Goal: Task Accomplishment & Management: Manage account settings

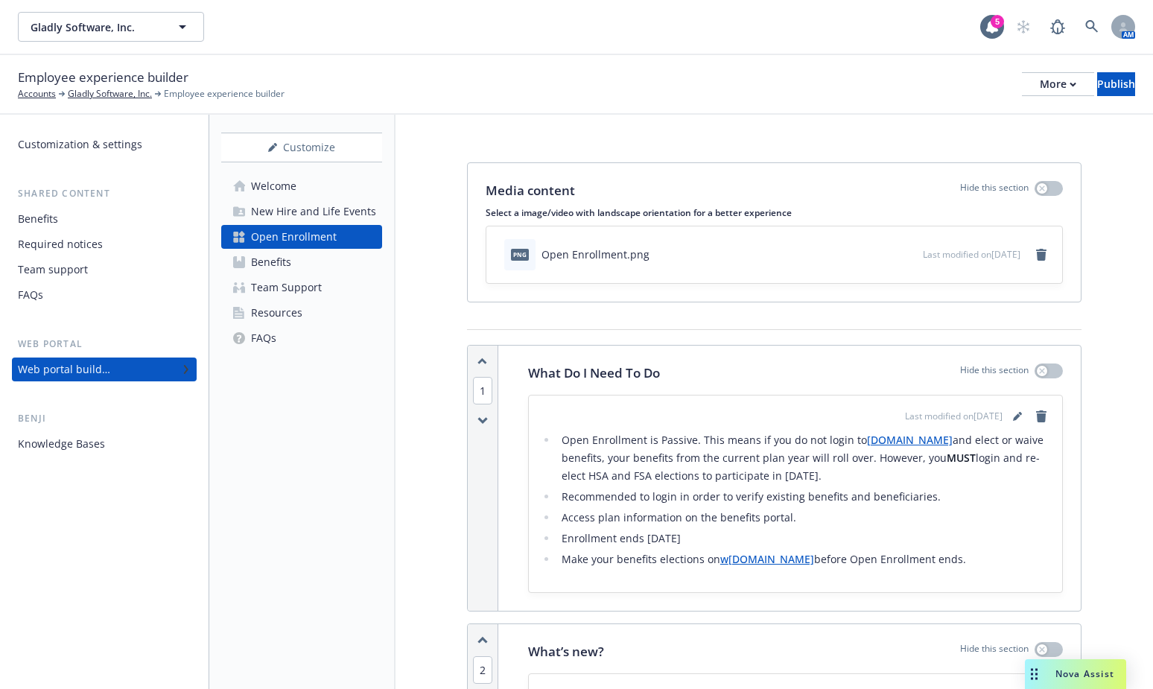
scroll to position [1694, 0]
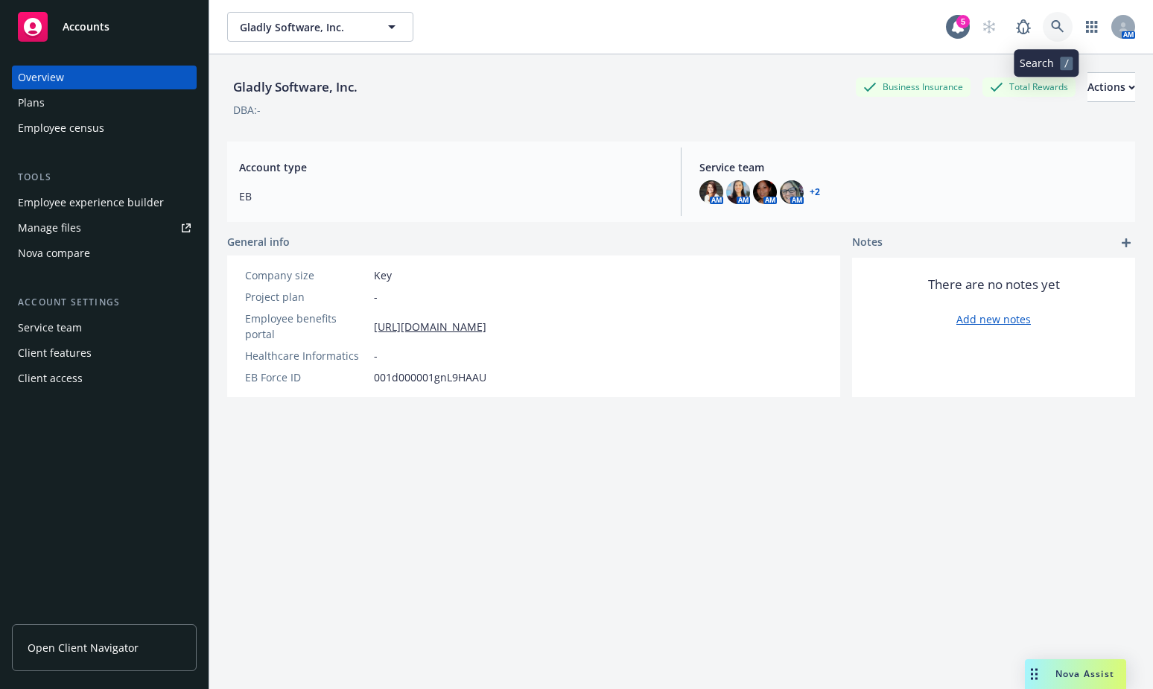
click at [1051, 26] on icon at bounding box center [1057, 26] width 13 height 13
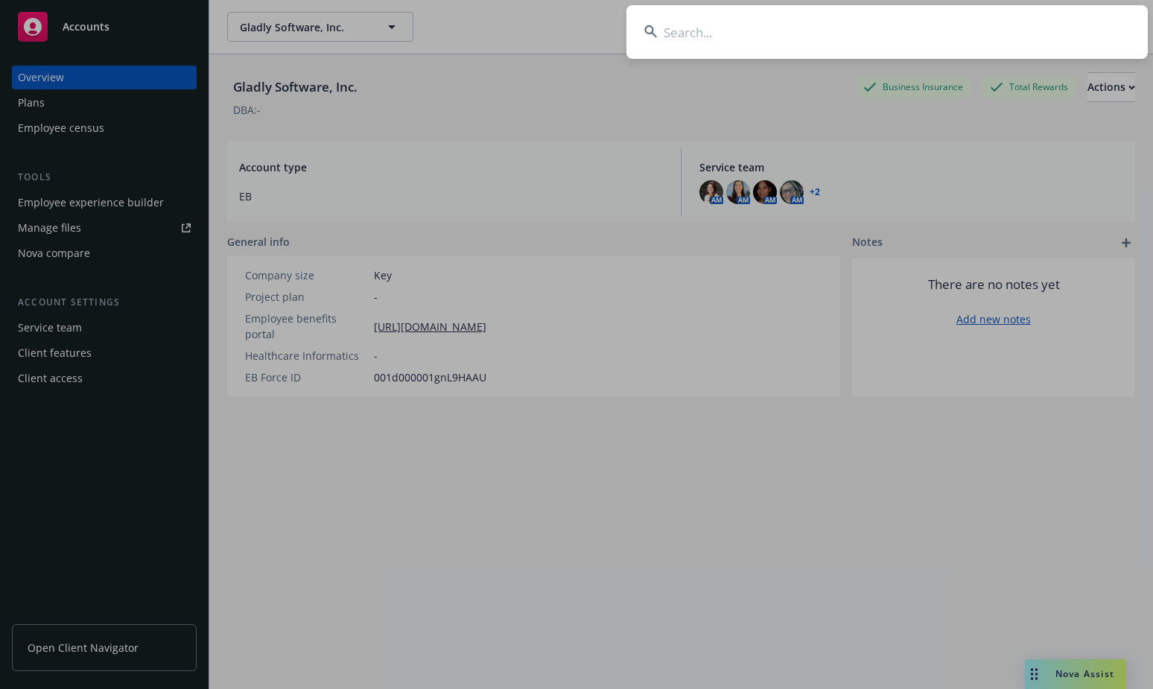
click at [813, 34] on input at bounding box center [886, 32] width 521 height 54
type input "lightspeed"
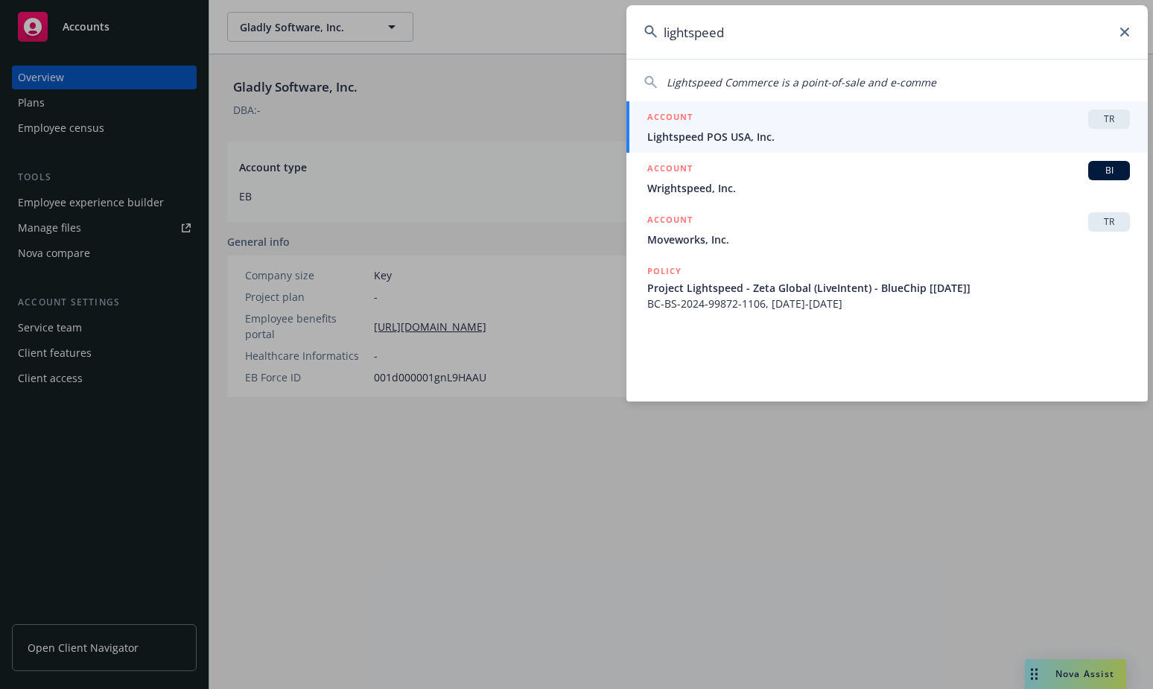
click at [925, 124] on div "ACCOUNT TR" at bounding box center [888, 119] width 483 height 19
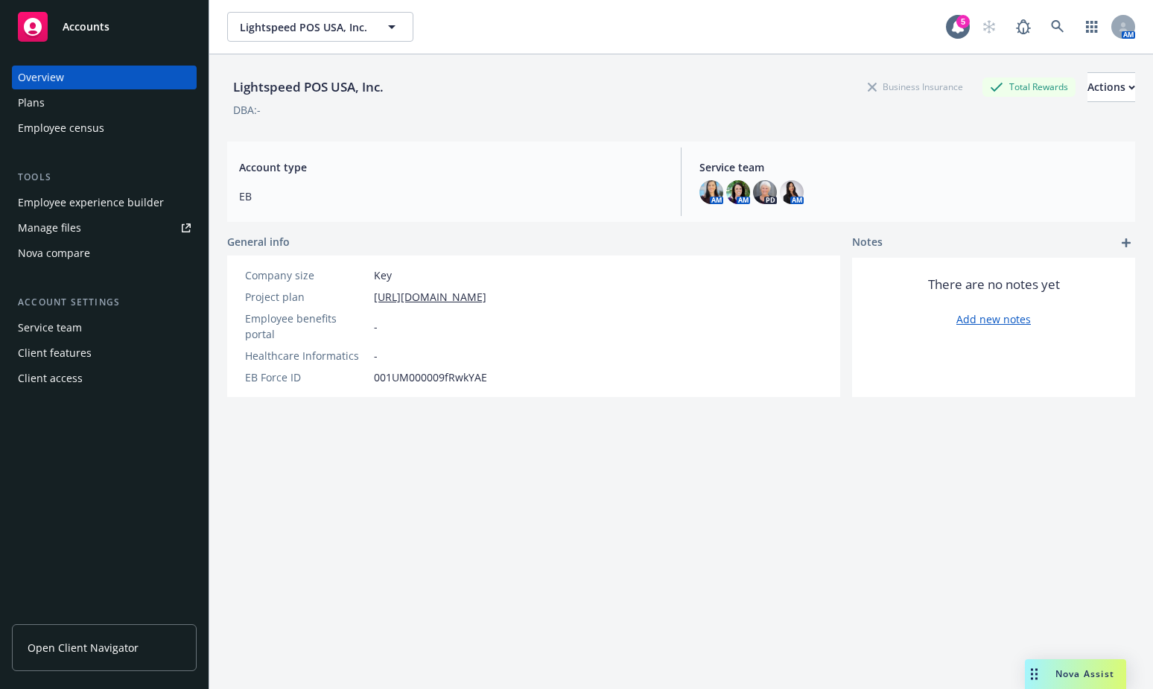
click at [77, 247] on div "Nova compare" at bounding box center [54, 253] width 72 height 24
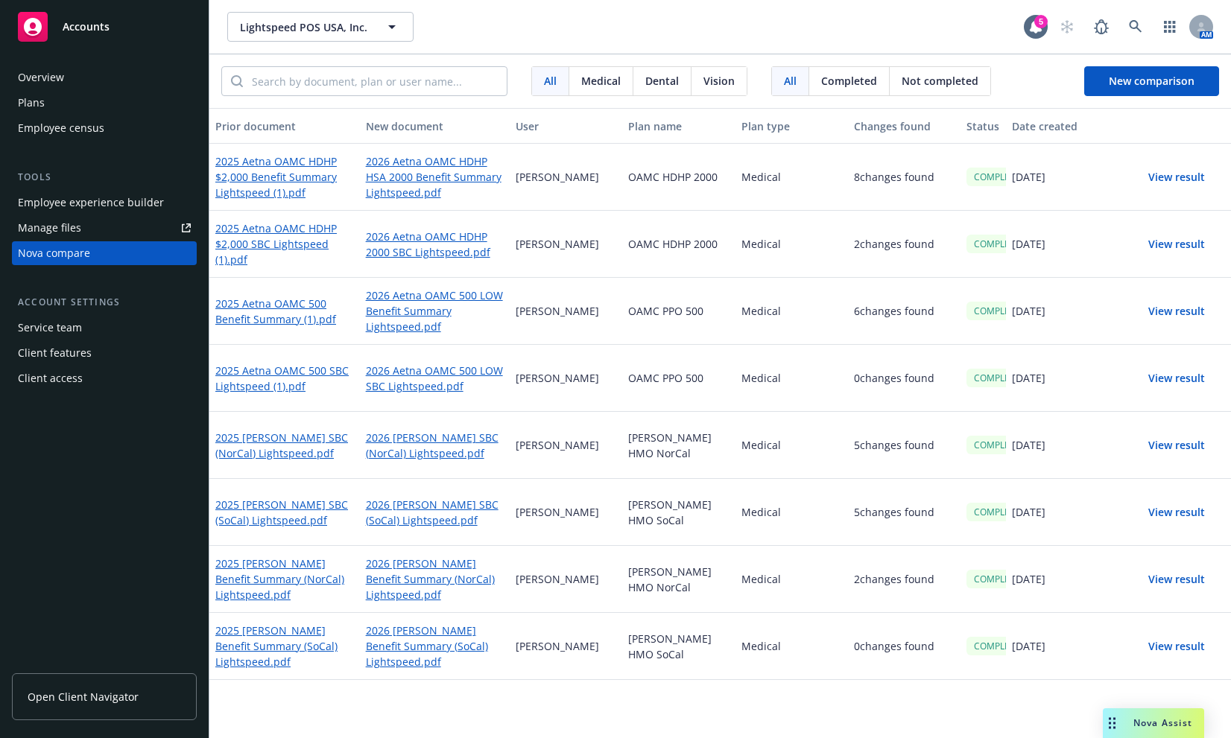
click at [1152, 176] on button "View result" at bounding box center [1176, 177] width 104 height 30
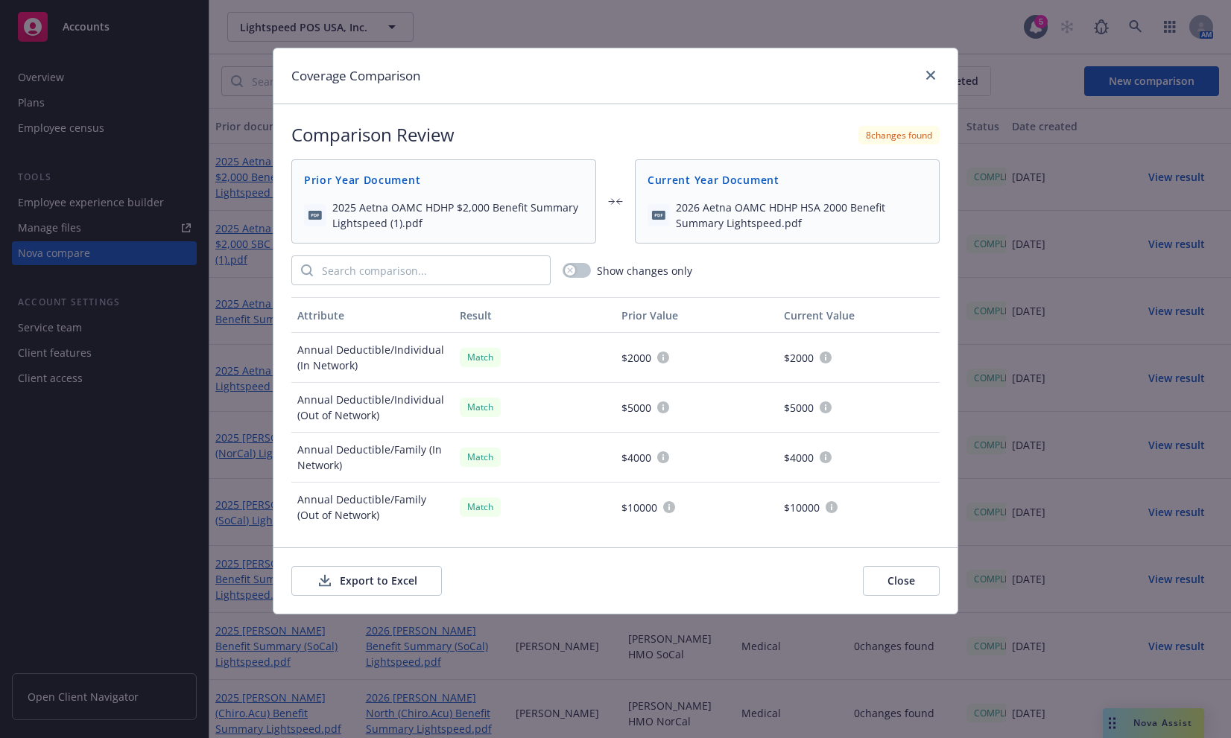
click at [383, 579] on button "Export to Excel" at bounding box center [366, 581] width 150 height 30
click at [932, 74] on icon "close" at bounding box center [930, 75] width 9 height 9
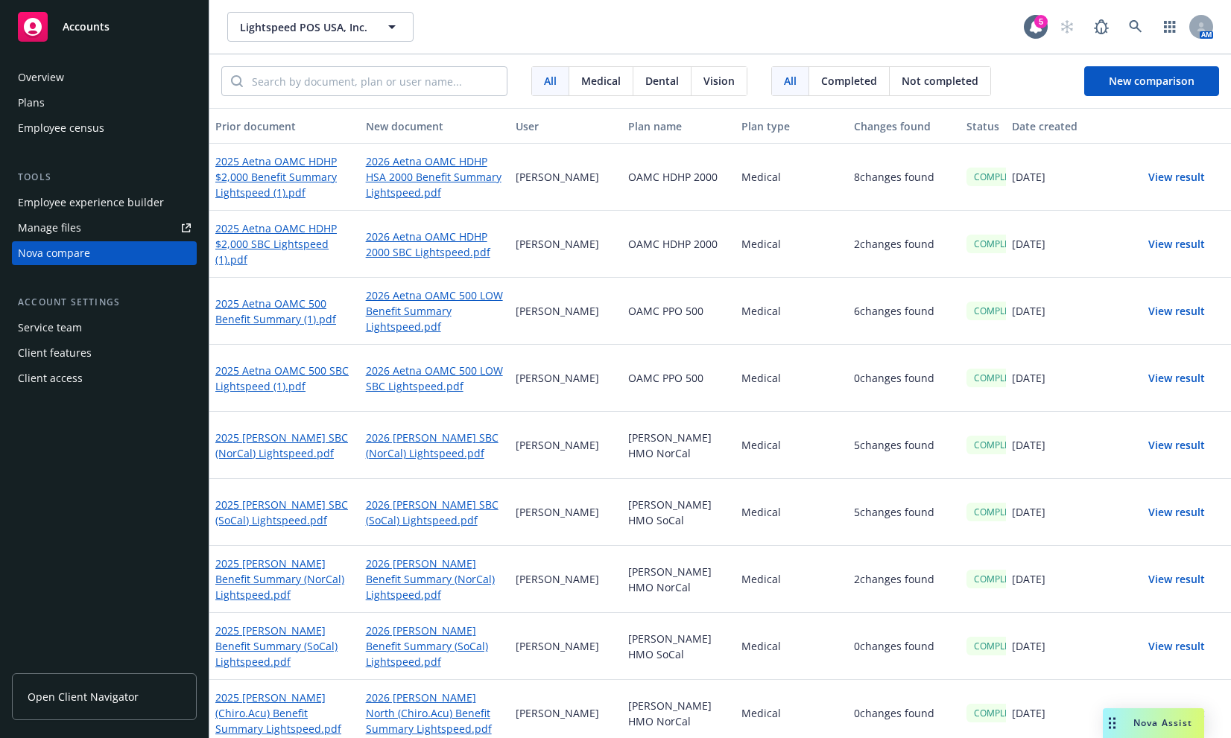
click at [1152, 244] on button "View result" at bounding box center [1176, 244] width 104 height 30
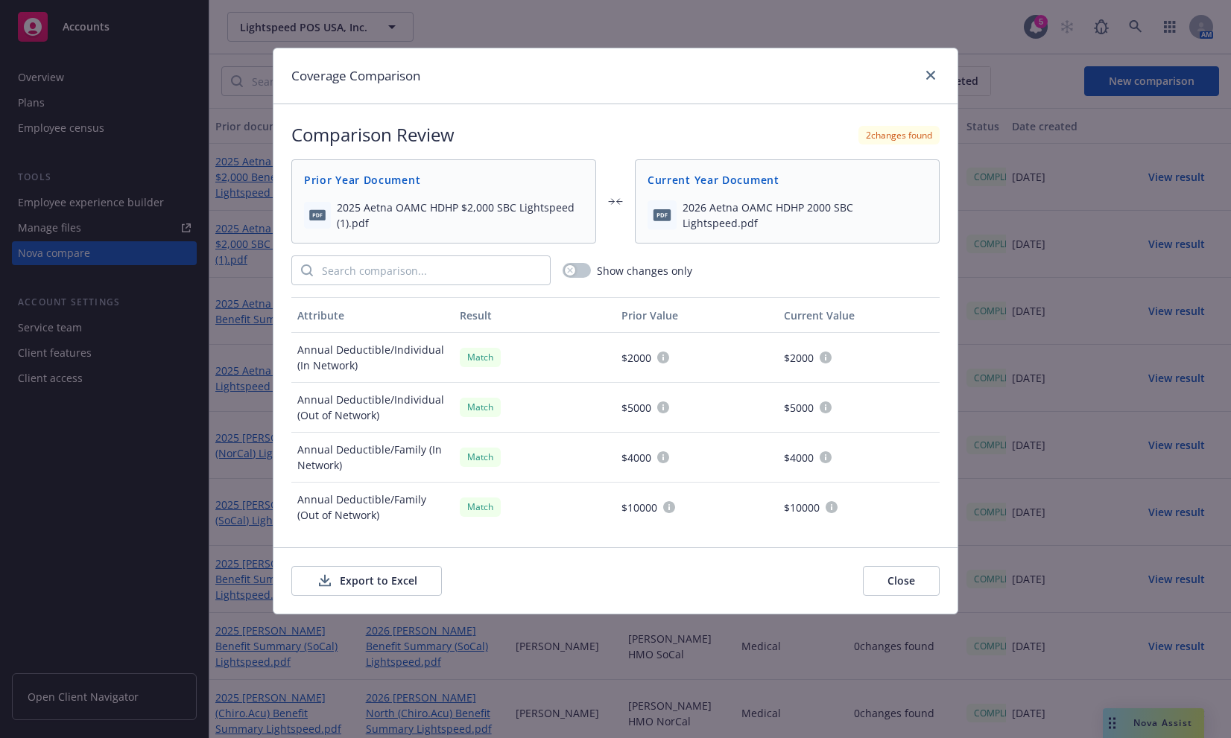
click at [380, 579] on button "Export to Excel" at bounding box center [366, 581] width 150 height 30
click at [744, 68] on div "Coverage Comparison" at bounding box center [615, 76] width 684 height 56
click at [936, 75] on link "close" at bounding box center [930, 75] width 18 height 18
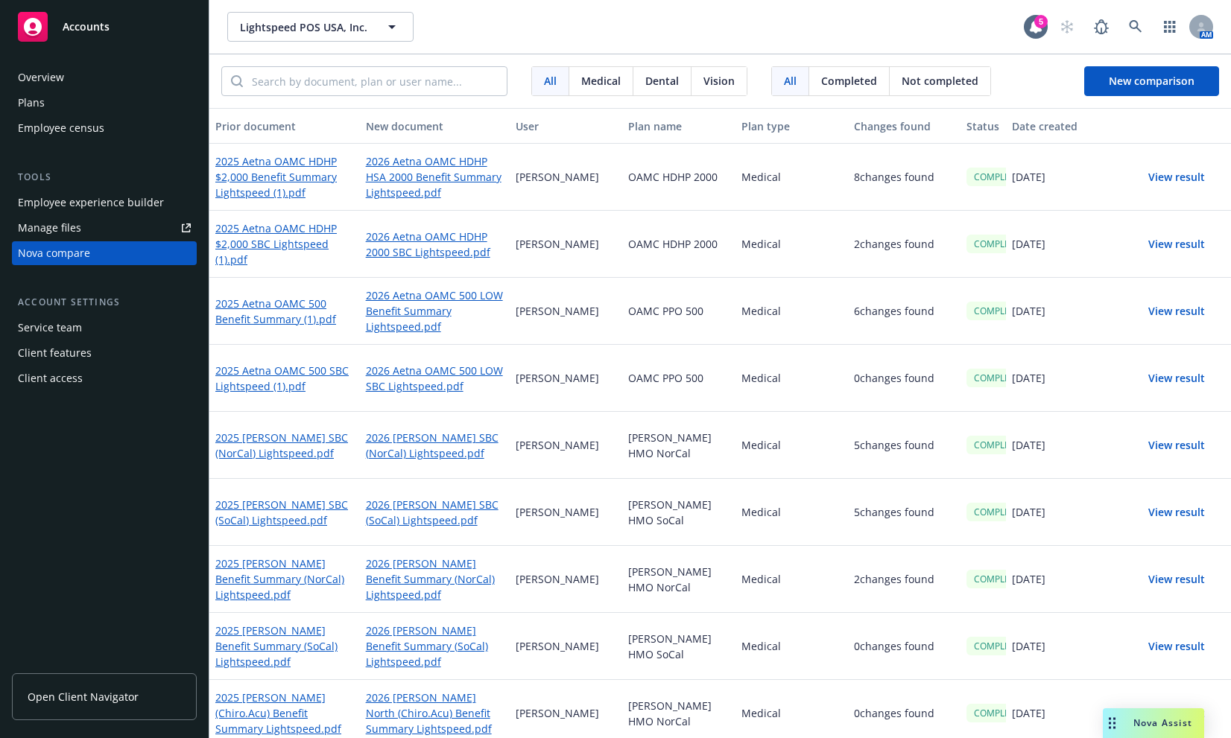
click at [1152, 308] on button "View result" at bounding box center [1176, 311] width 104 height 30
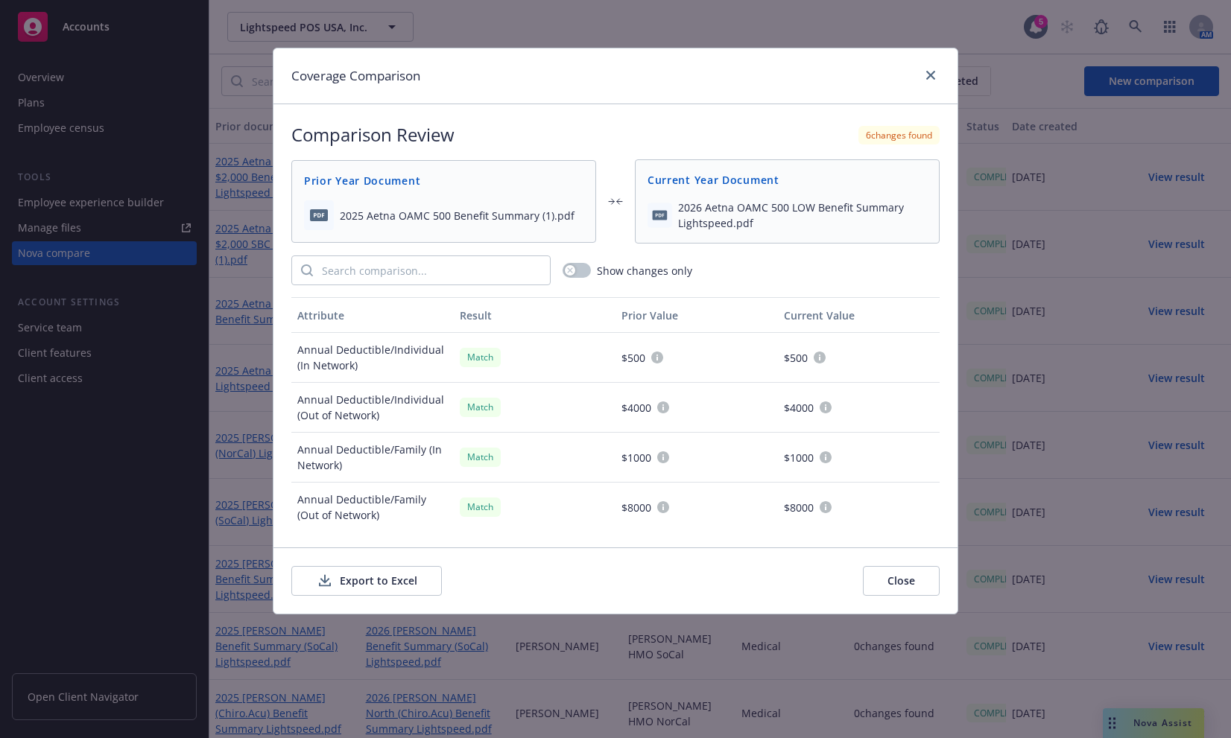
click at [387, 581] on button "Export to Excel" at bounding box center [366, 581] width 150 height 30
click at [819, 92] on div "Coverage Comparison" at bounding box center [615, 76] width 684 height 56
click at [936, 74] on link "close" at bounding box center [930, 75] width 18 height 18
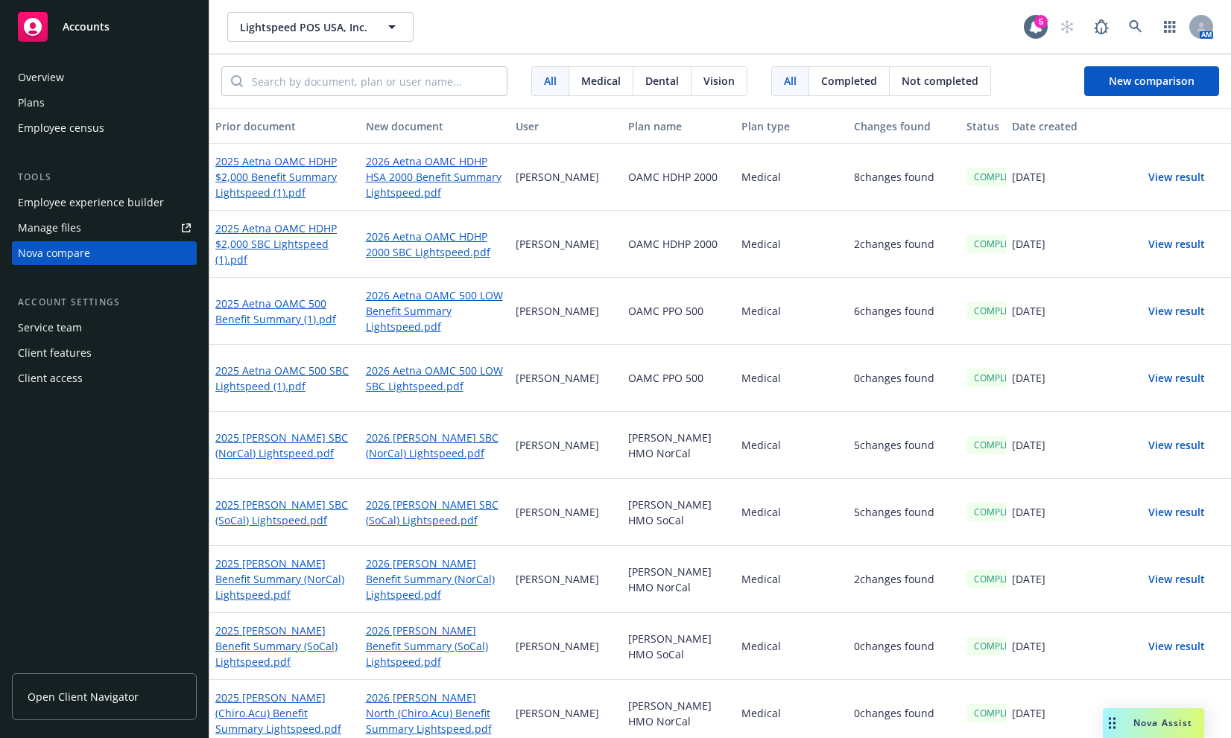
click at [1152, 378] on button "View result" at bounding box center [1176, 379] width 104 height 30
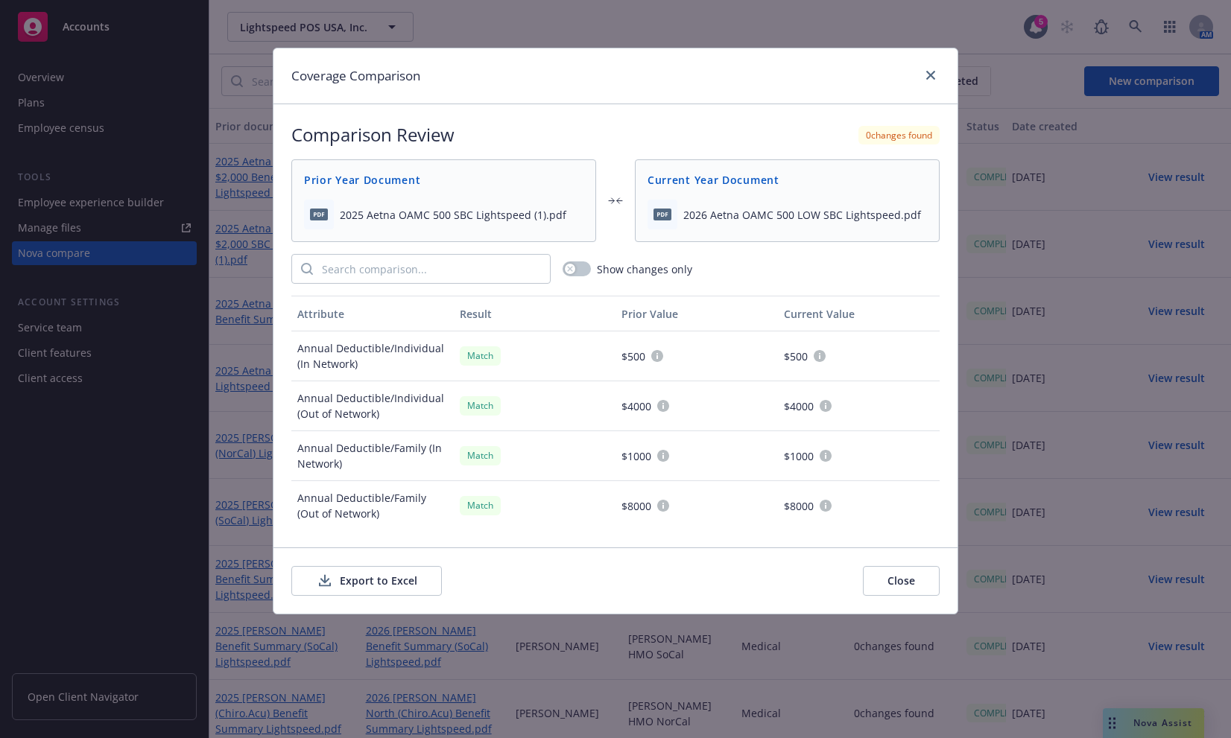
click at [386, 576] on button "Export to Excel" at bounding box center [366, 581] width 150 height 30
click at [787, 55] on div "Coverage Comparison" at bounding box center [615, 76] width 684 height 56
click at [925, 77] on link "close" at bounding box center [930, 75] width 18 height 18
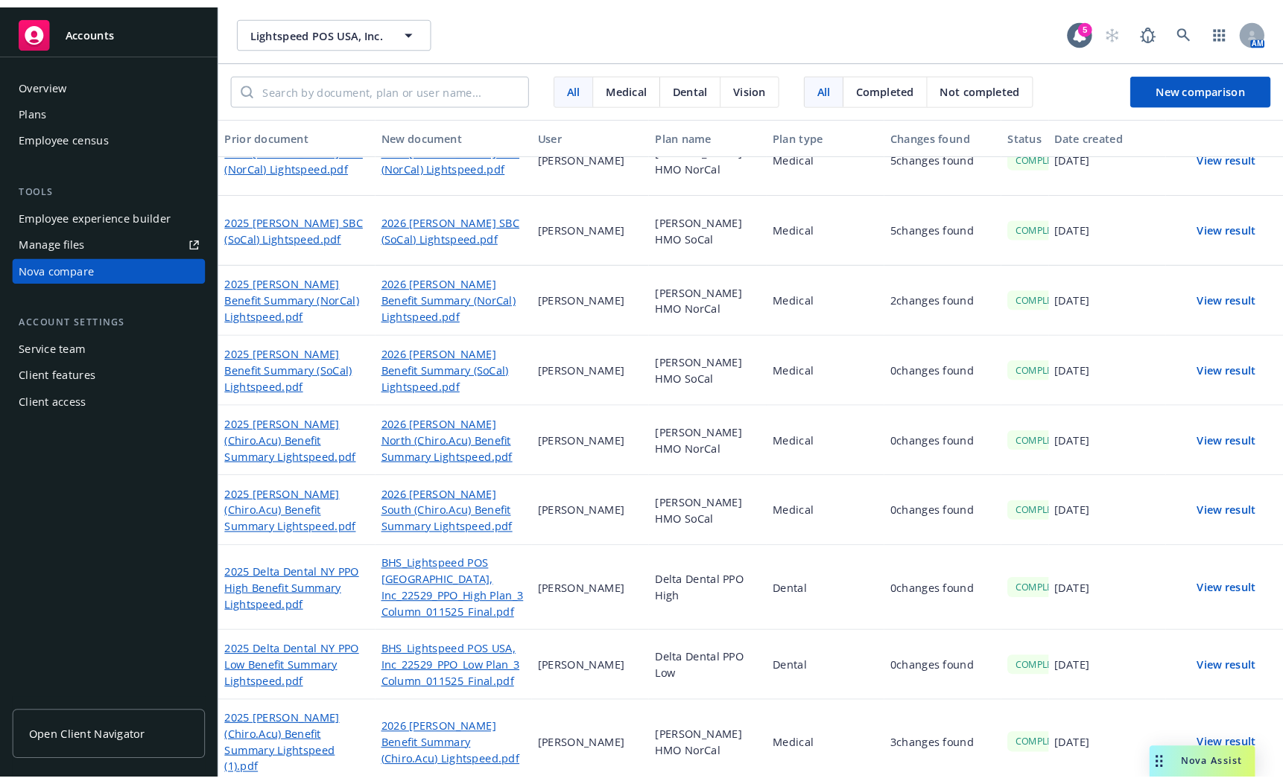
scroll to position [355, 0]
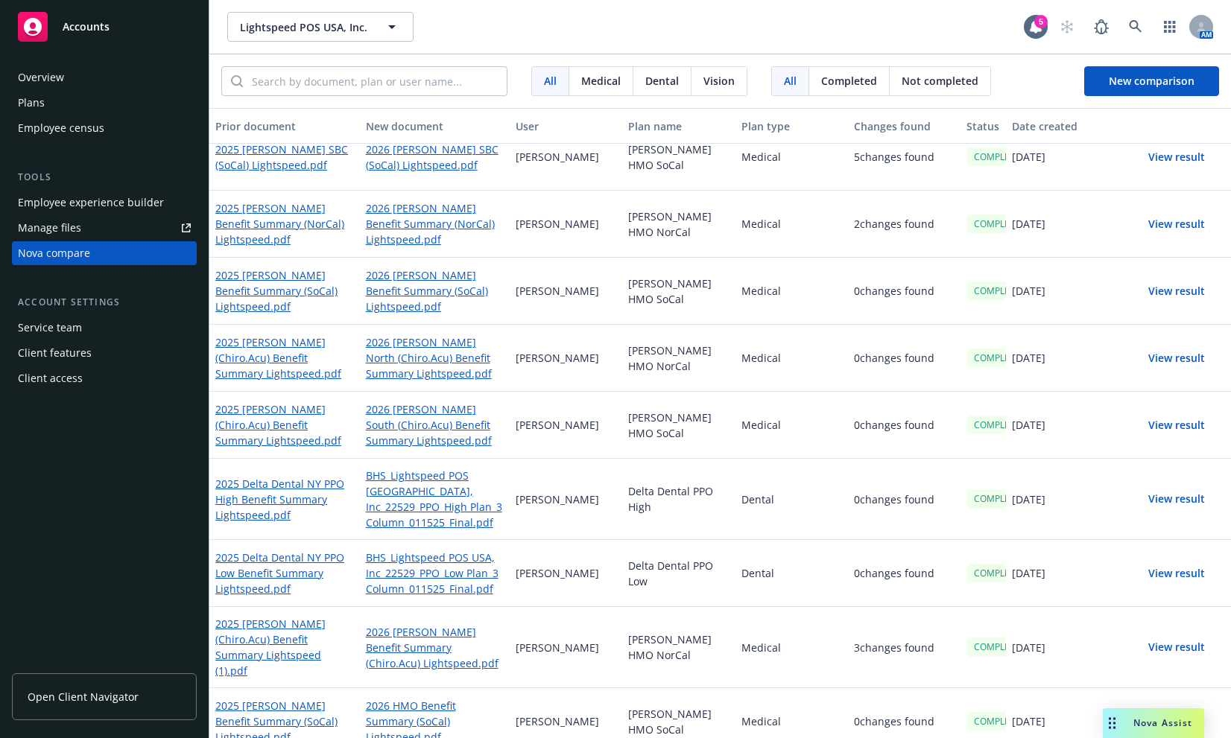
click at [1152, 688] on div "Prior document New document User Plan name Plan type Changes found Status Date …" at bounding box center [719, 423] width 1021 height 630
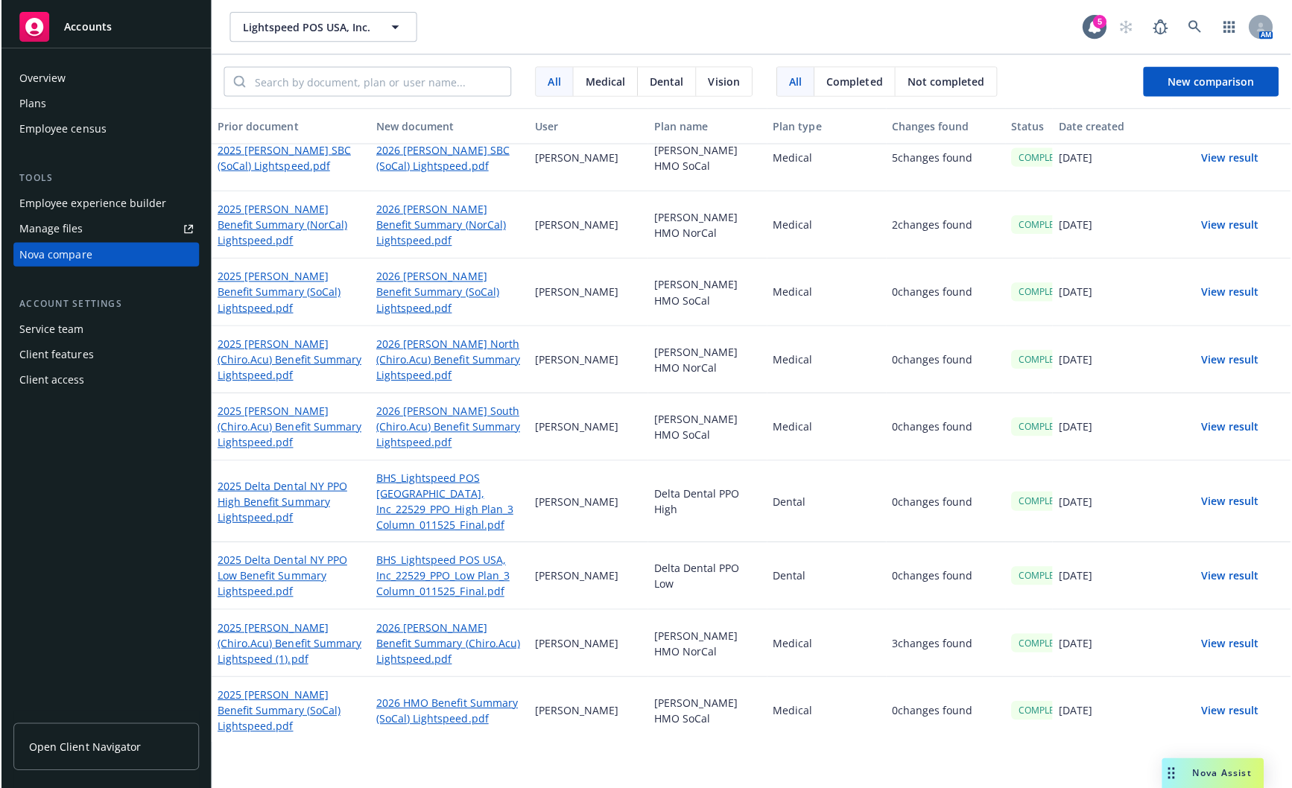
scroll to position [344, 0]
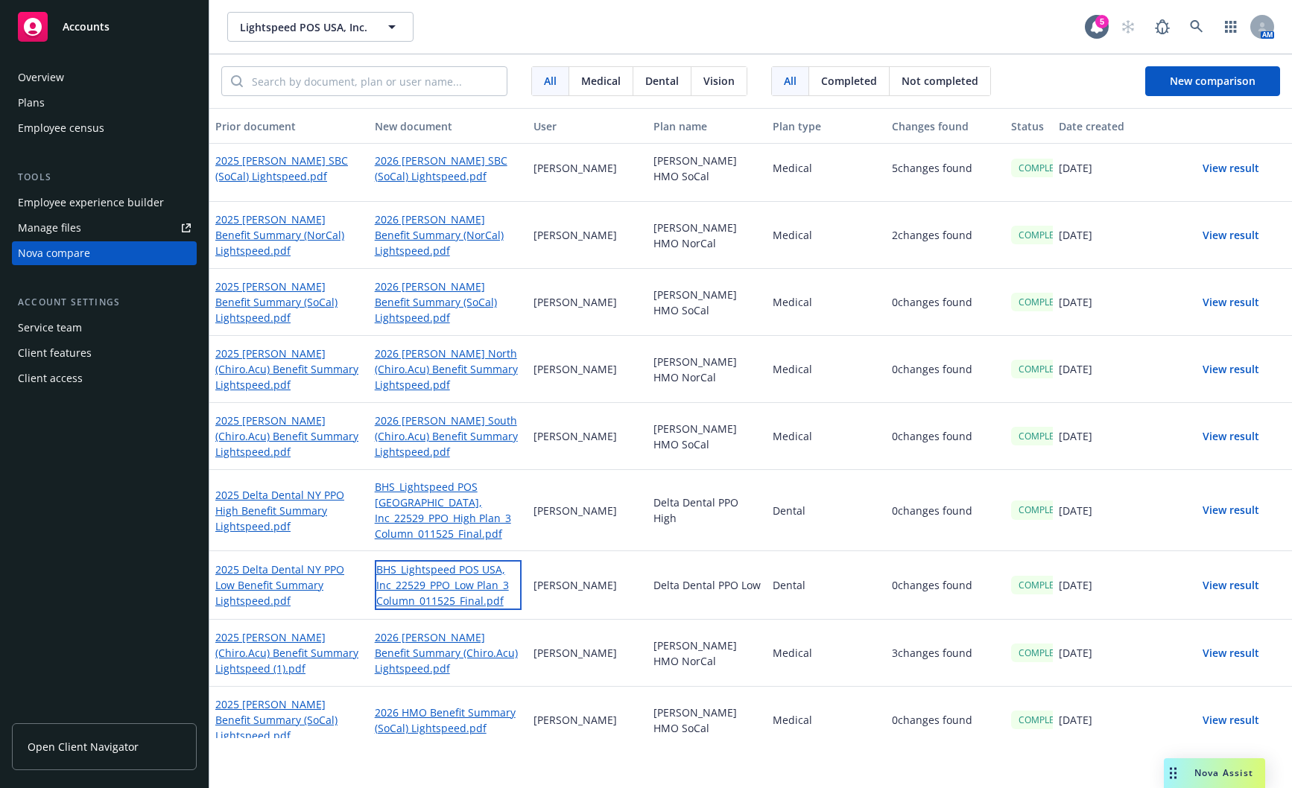
click at [468, 568] on link "BHS_Lightspeed POS USA, Inc_22529_PPO_Low Plan_3 Column_011525_Final.pdf" at bounding box center [448, 585] width 147 height 50
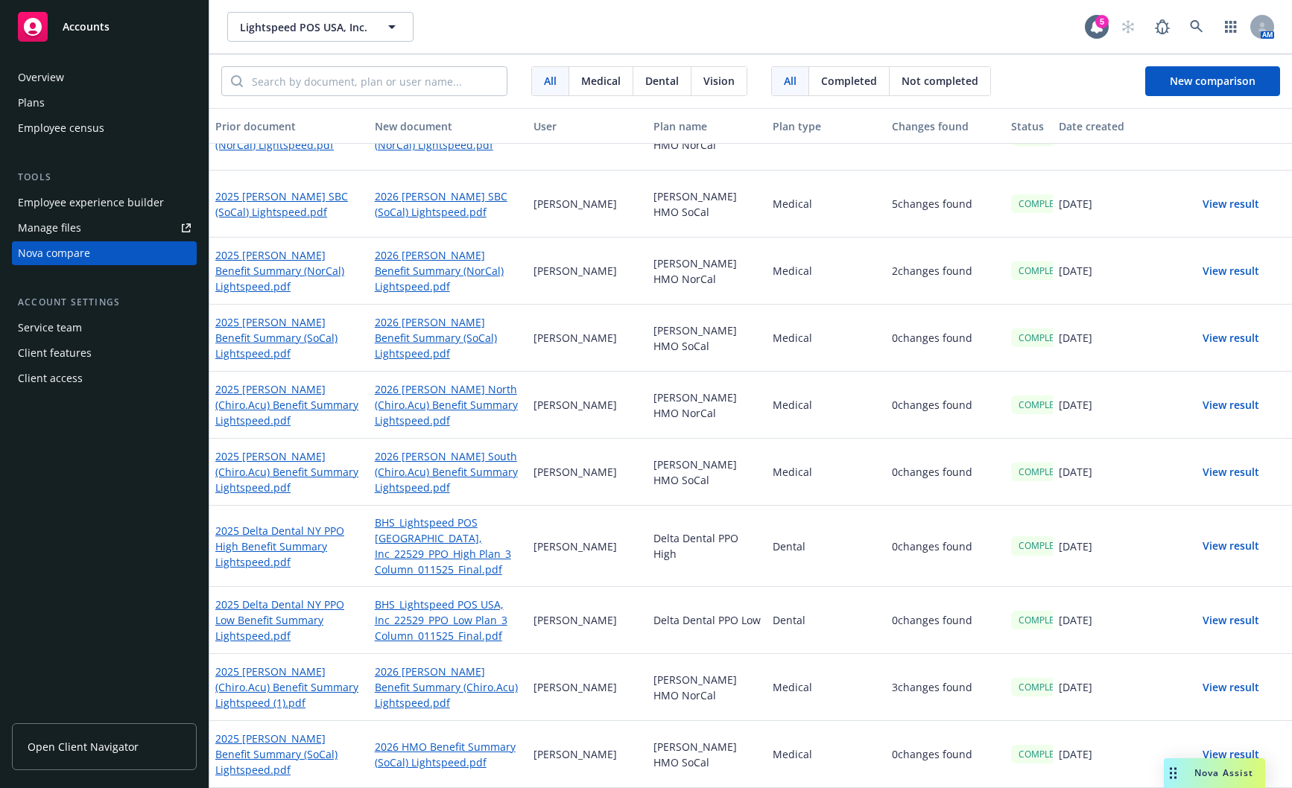
scroll to position [294, 0]
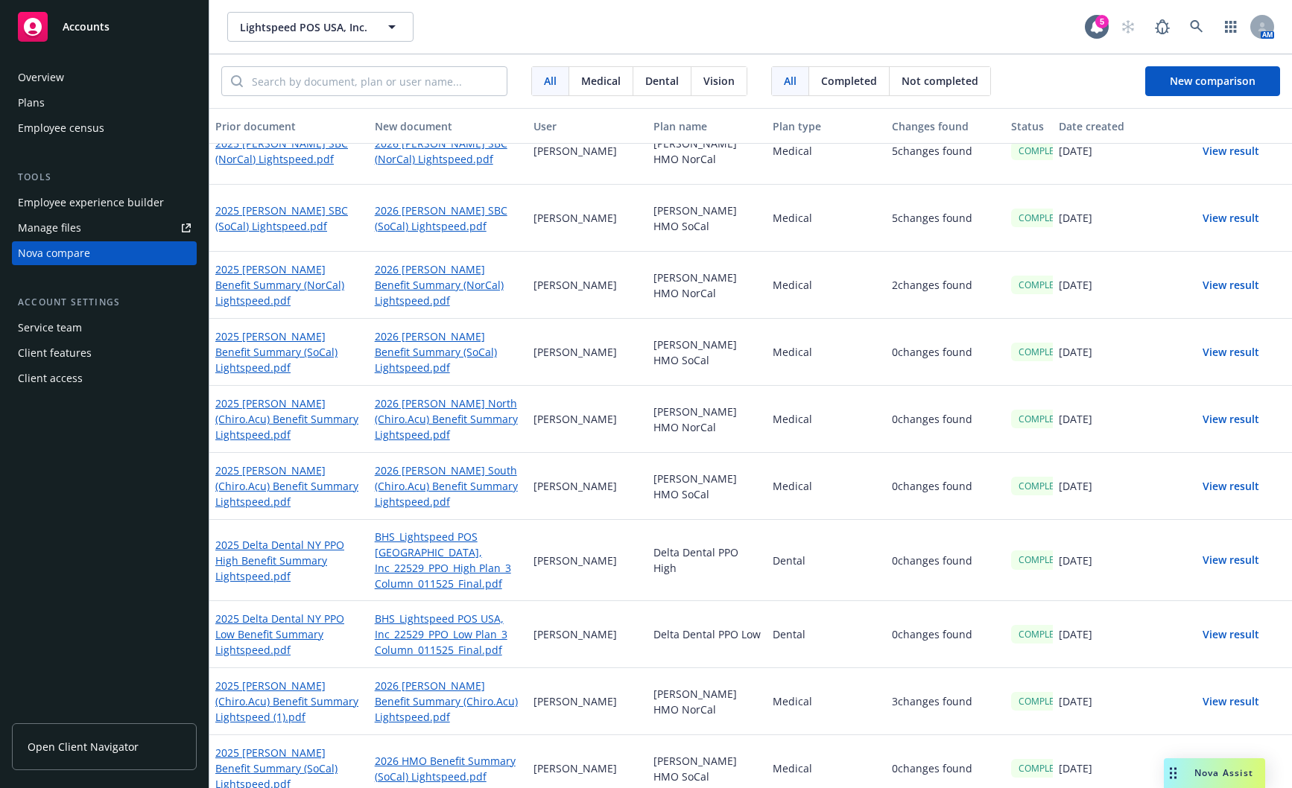
click at [1152, 553] on button "View result" at bounding box center [1230, 560] width 104 height 30
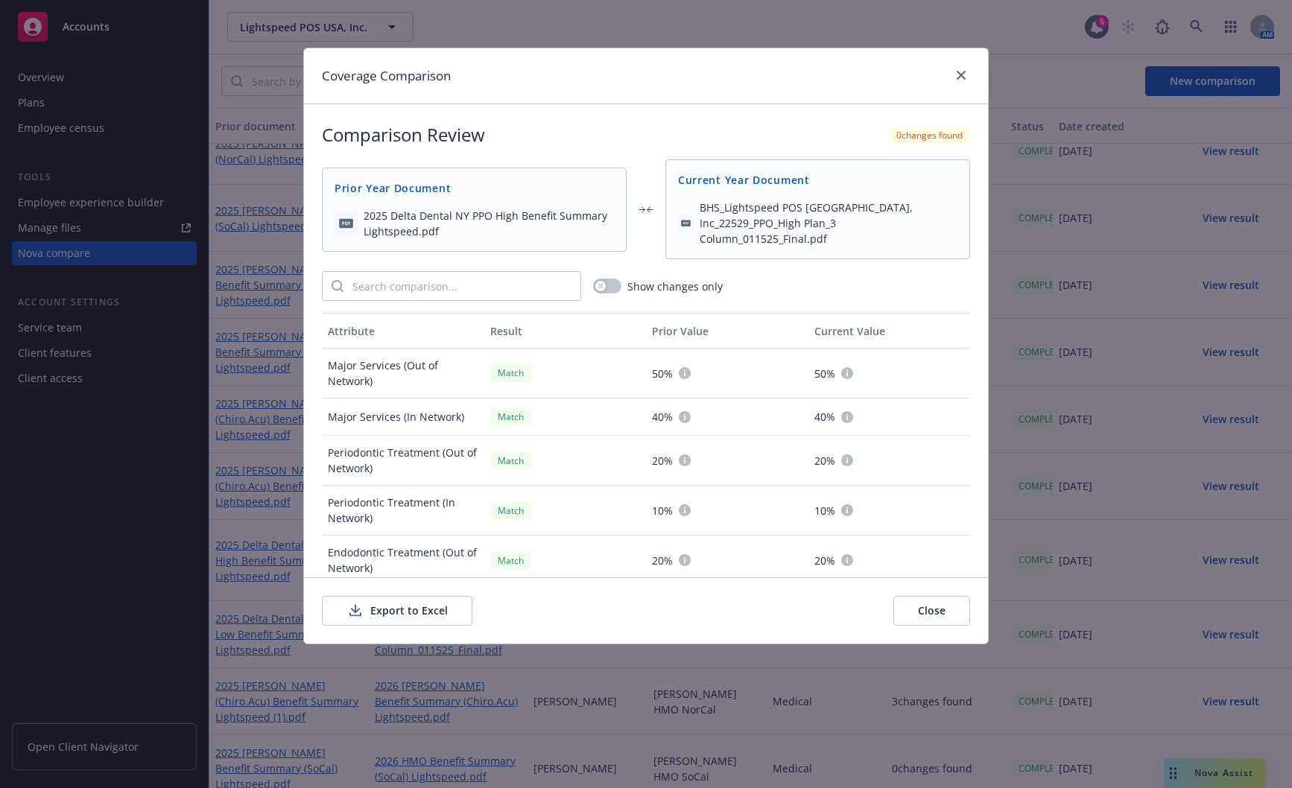
click at [416, 613] on button "Export to Excel" at bounding box center [397, 611] width 150 height 30
click at [890, 25] on div "Coverage Comparison Comparison Review 0 changes found Prior Year Document 2025 …" at bounding box center [646, 394] width 1292 height 788
click at [965, 74] on icon "close" at bounding box center [961, 75] width 9 height 9
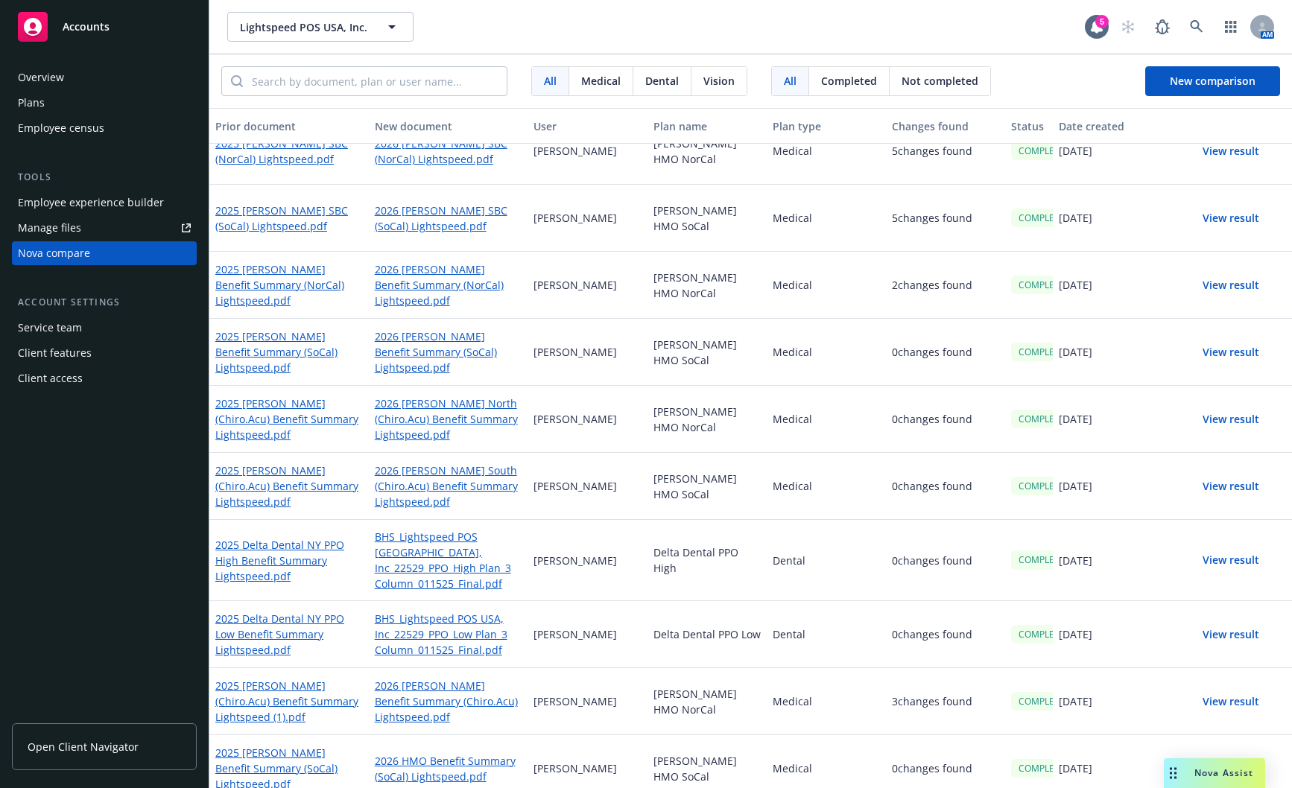
click at [1152, 620] on button "View result" at bounding box center [1230, 635] width 104 height 30
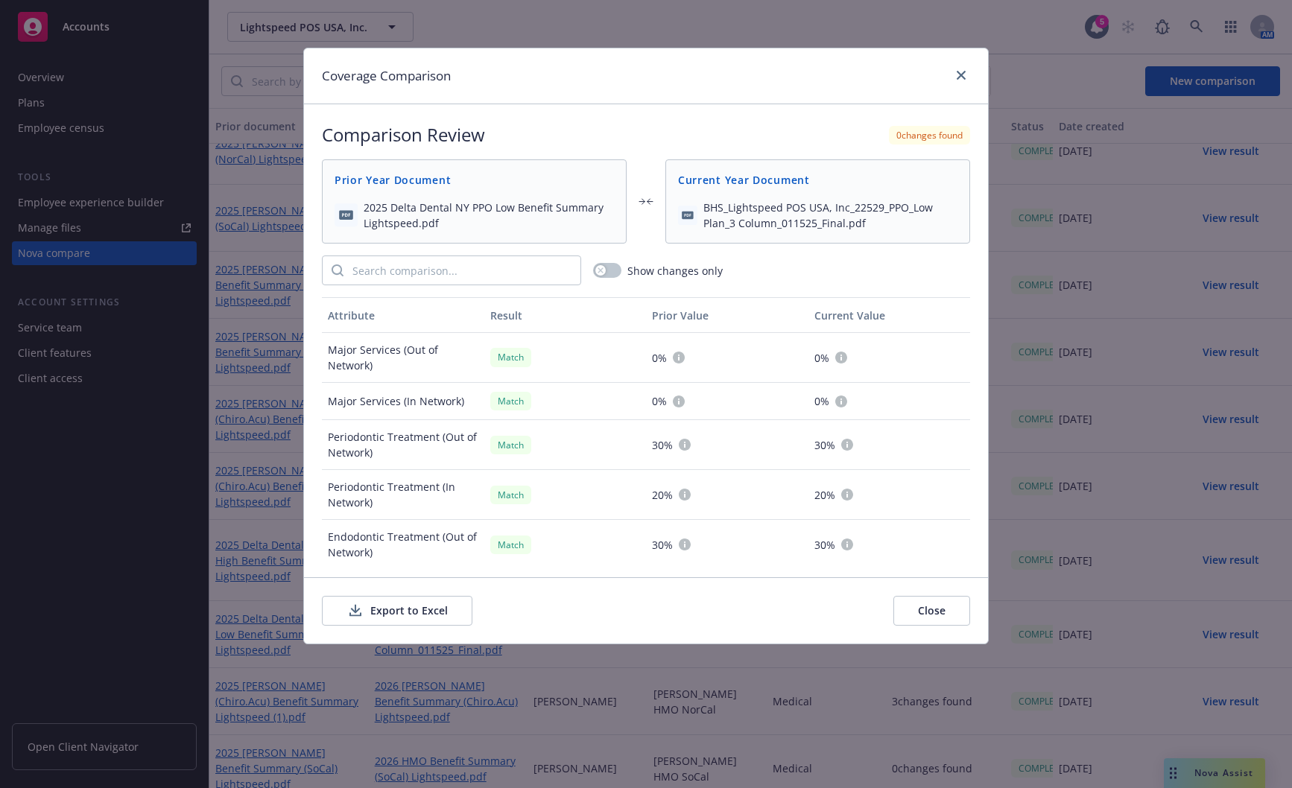
click at [442, 605] on button "Export to Excel" at bounding box center [397, 611] width 150 height 30
click at [802, 51] on div "Coverage Comparison" at bounding box center [646, 76] width 684 height 56
click at [960, 70] on link "close" at bounding box center [961, 75] width 18 height 18
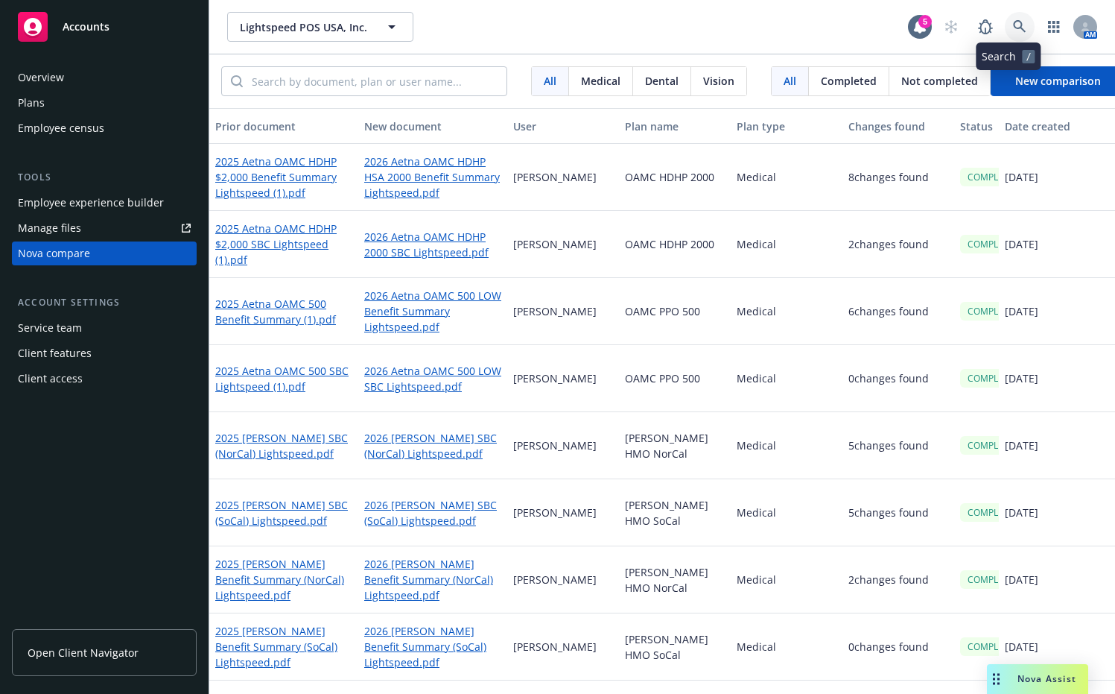
click at [1015, 30] on link at bounding box center [1020, 27] width 30 height 30
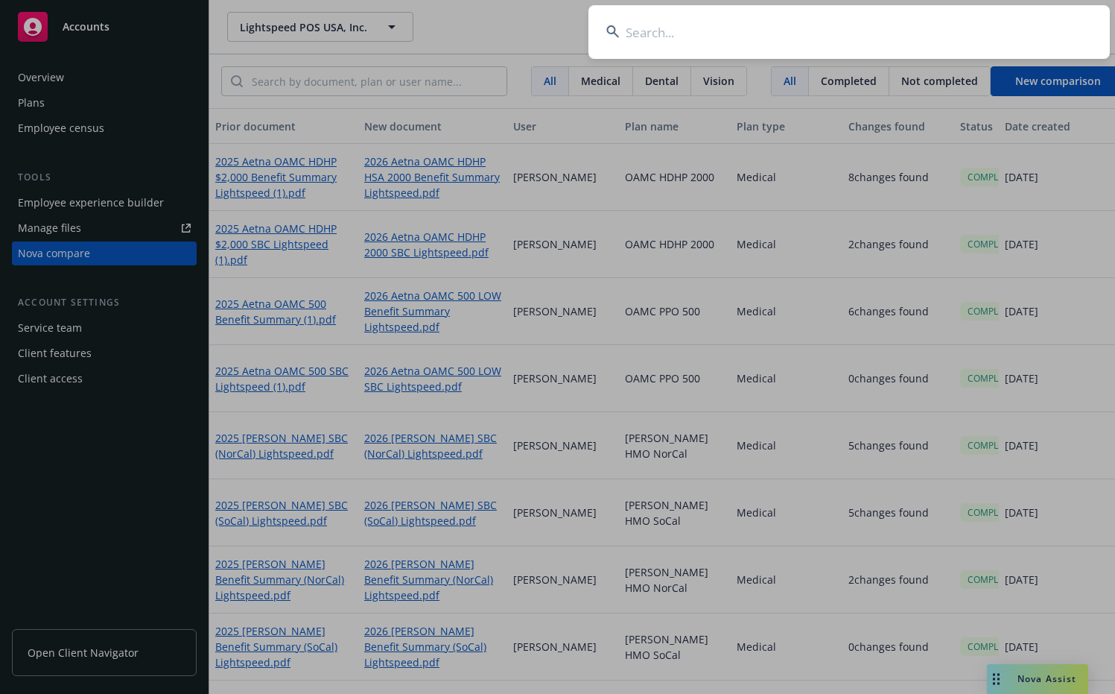
click at [911, 37] on input at bounding box center [849, 32] width 521 height 54
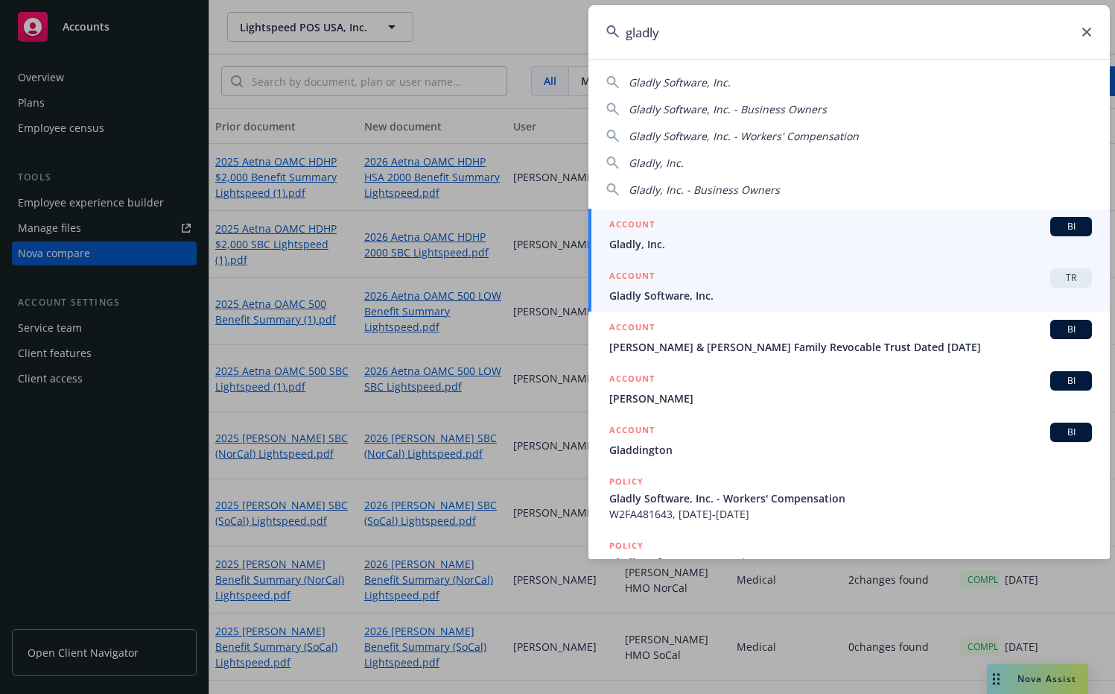
type input "gladly"
click at [758, 292] on span "Gladly Software, Inc." at bounding box center [850, 296] width 483 height 16
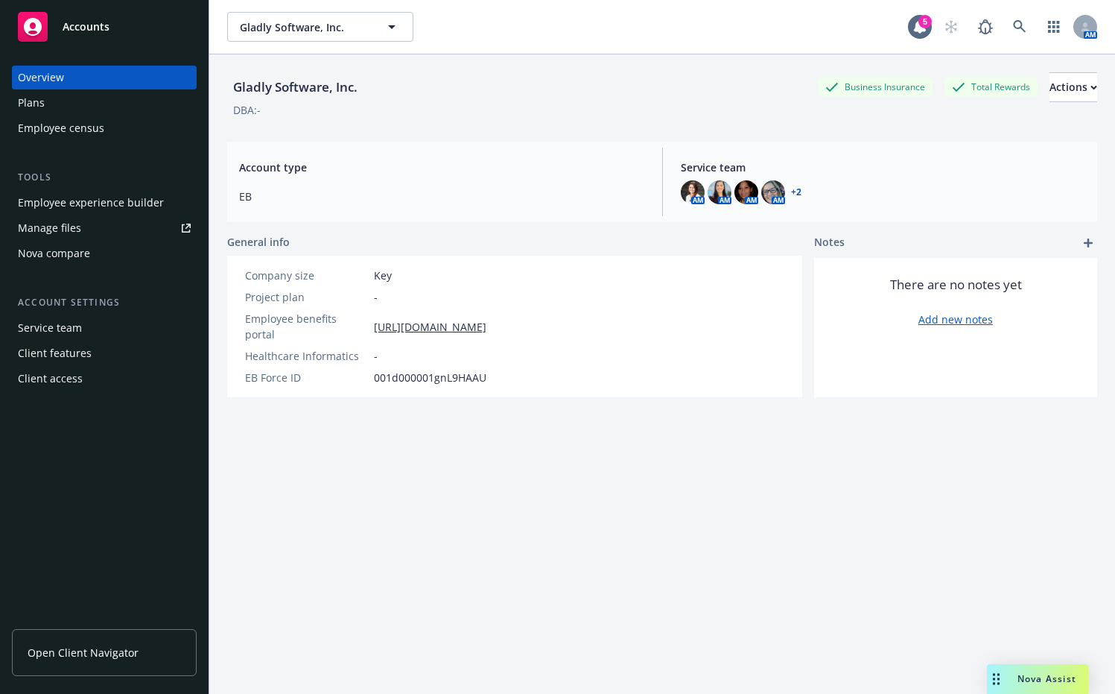
click at [122, 194] on div "Employee experience builder" at bounding box center [91, 203] width 146 height 24
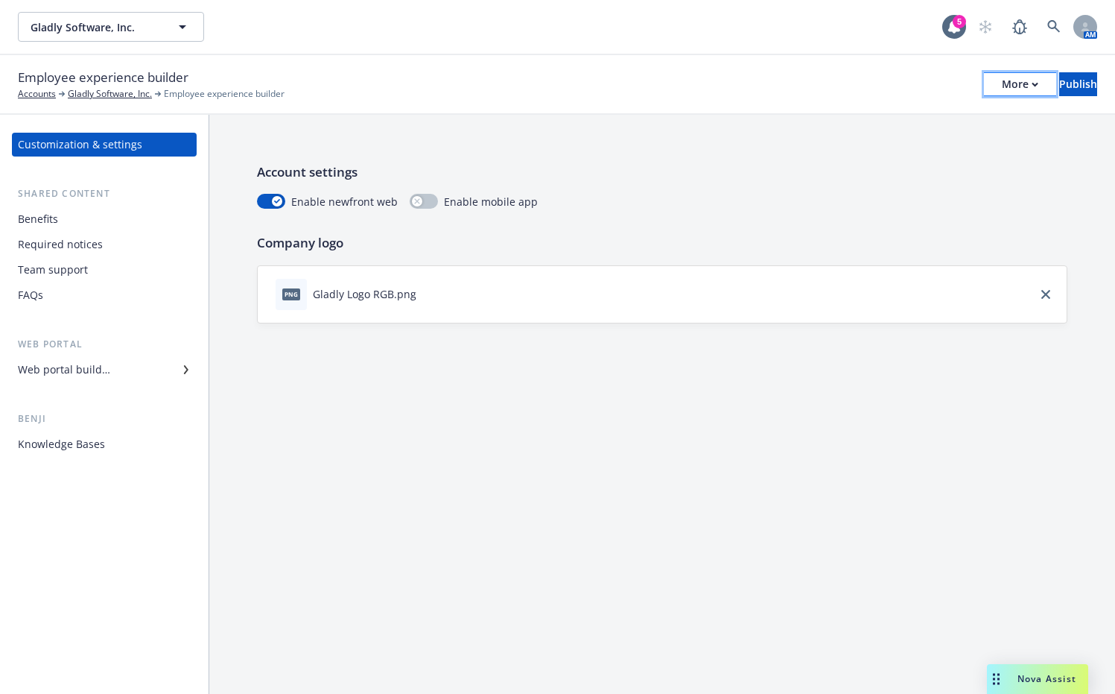
click at [984, 89] on button "More" at bounding box center [1020, 84] width 72 height 24
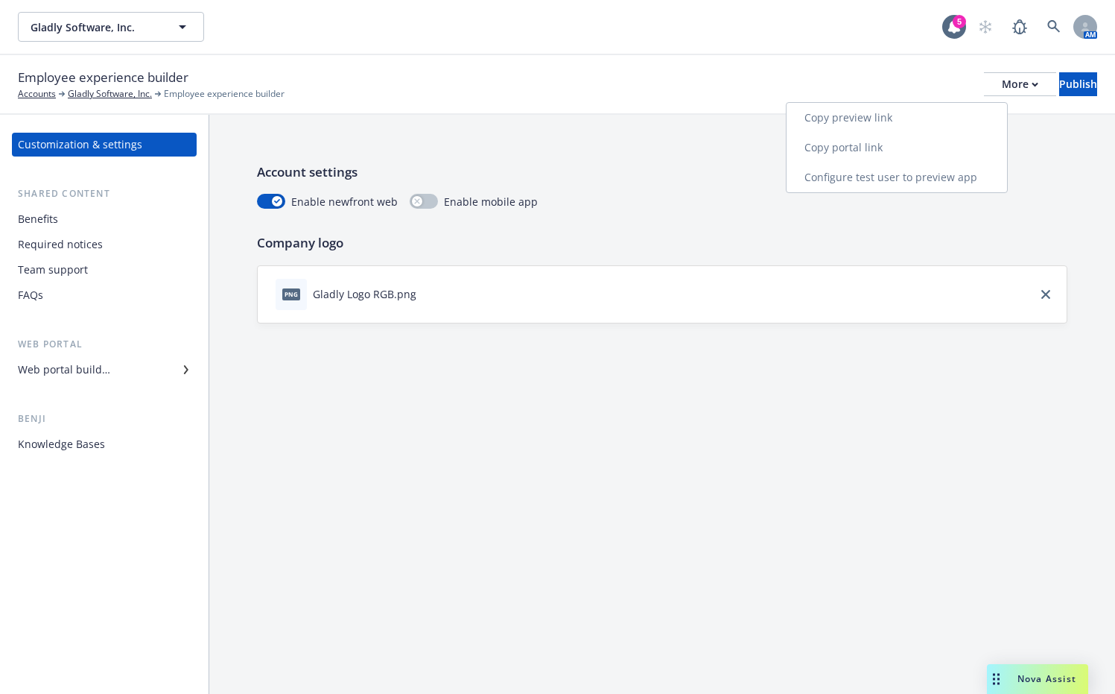
click at [850, 146] on link "Copy portal link" at bounding box center [897, 148] width 221 height 30
click at [113, 373] on div "Web portal builder" at bounding box center [104, 370] width 173 height 24
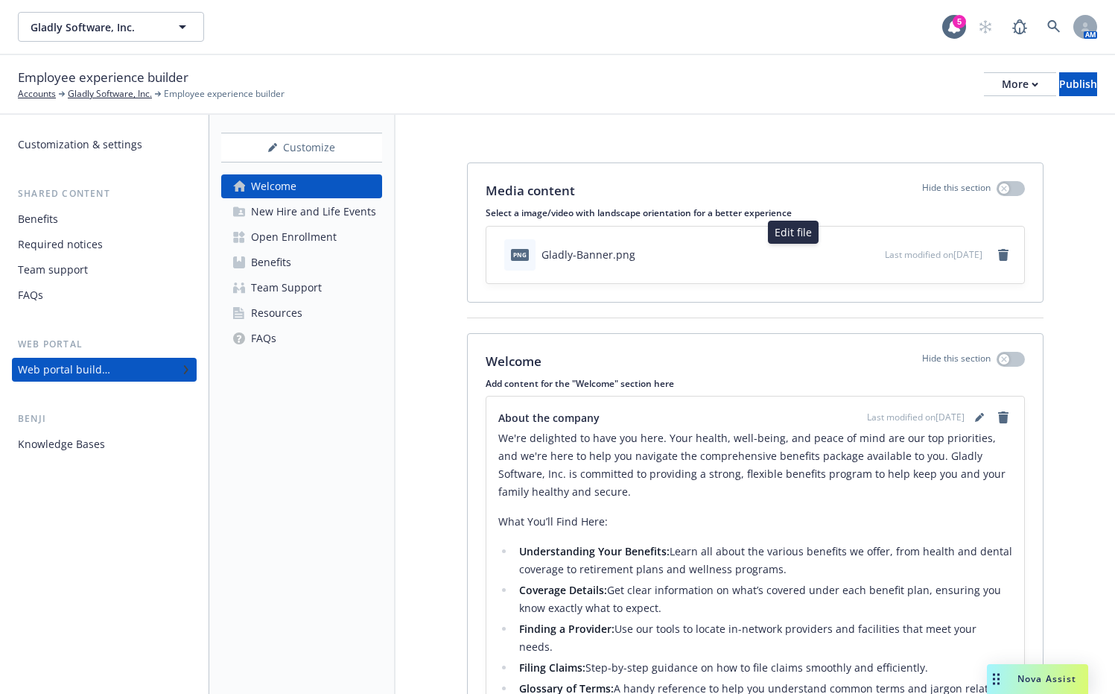
click at [819, 256] on icon "button" at bounding box center [823, 254] width 9 height 9
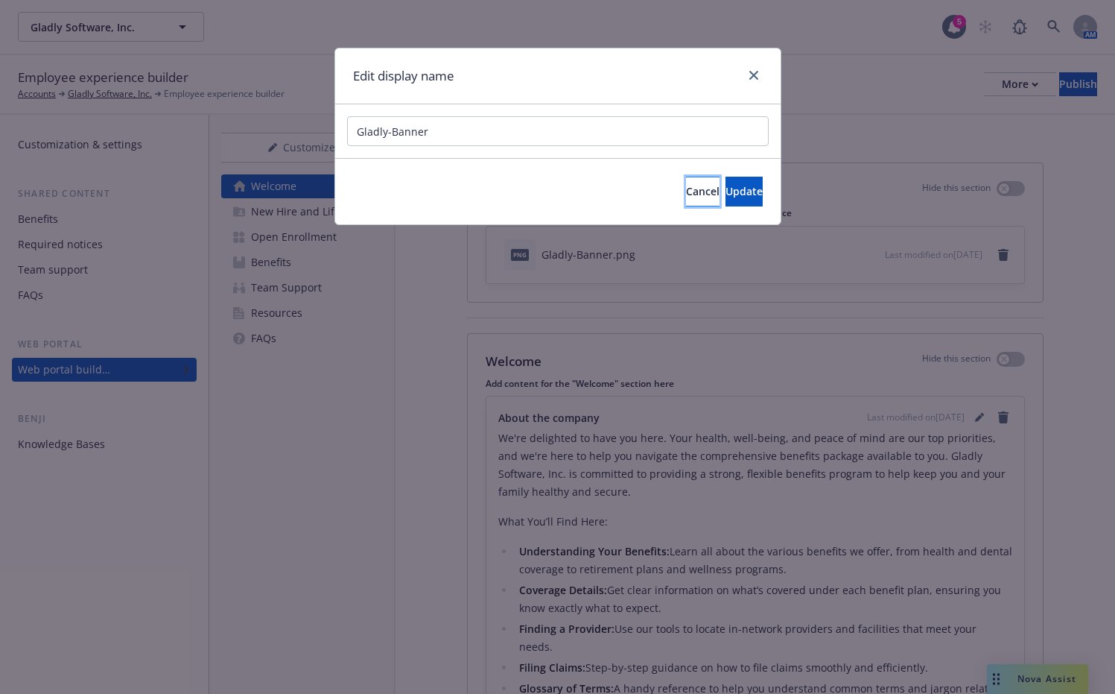
click at [686, 194] on button "Cancel" at bounding box center [703, 192] width 34 height 30
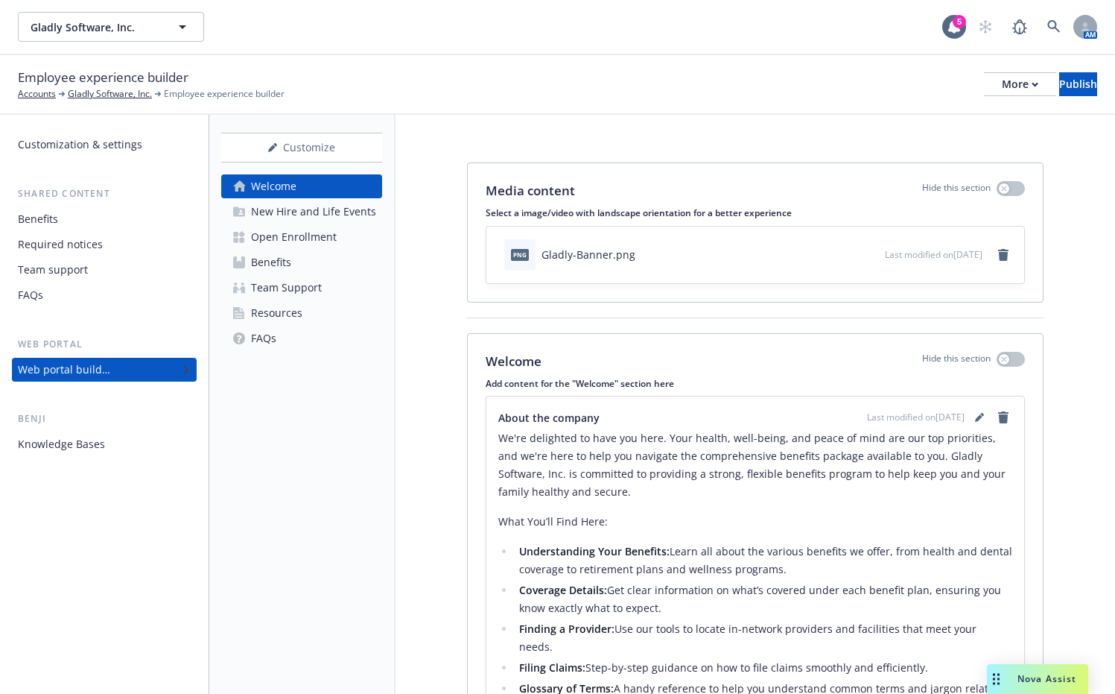
click at [864, 253] on icon "preview file" at bounding box center [870, 253] width 13 height 10
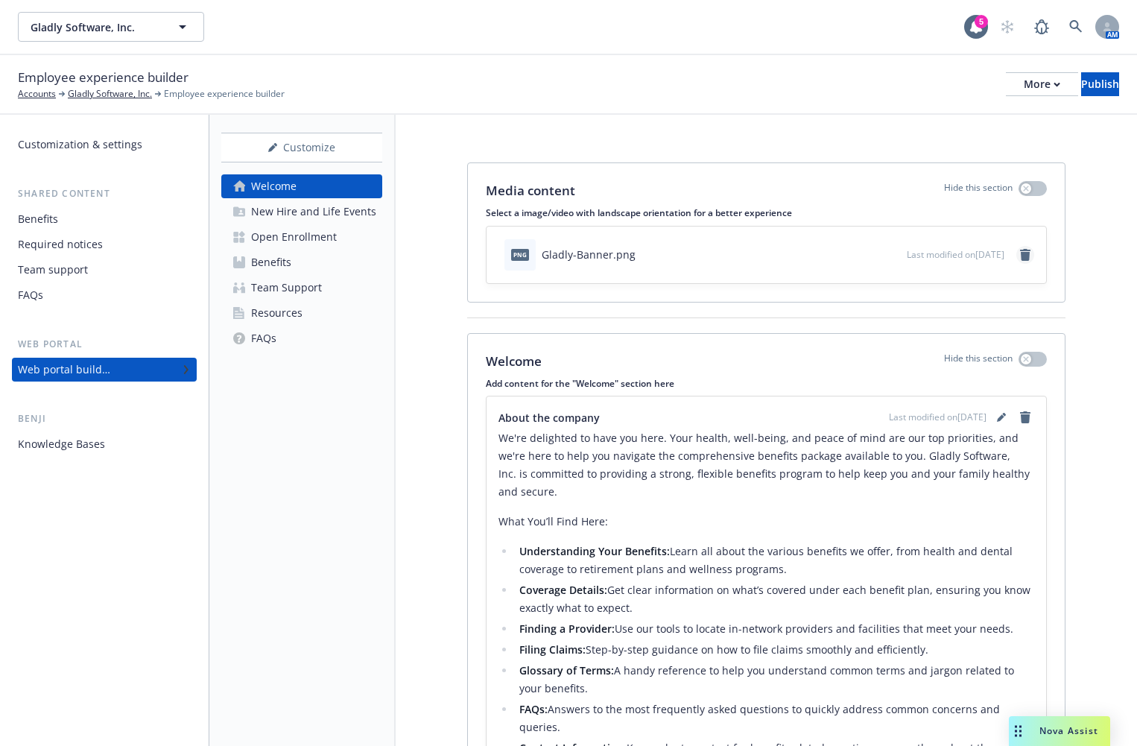
click at [1020, 256] on icon "remove" at bounding box center [1025, 255] width 10 height 12
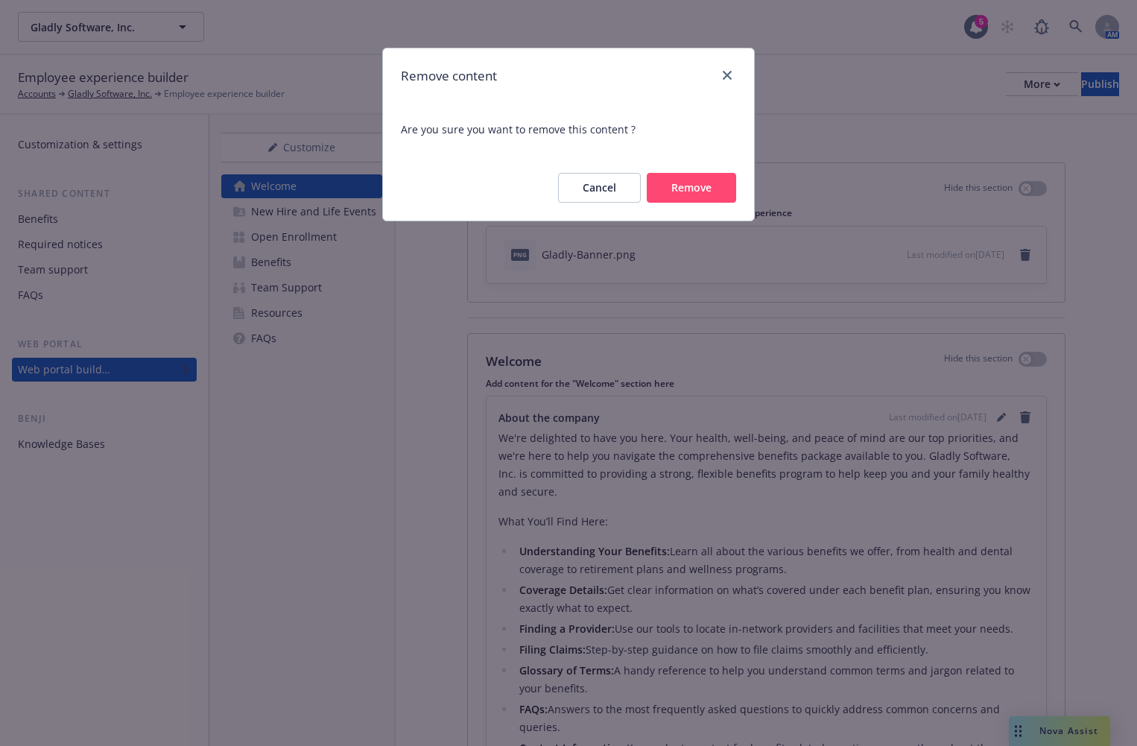
click at [694, 191] on button "Remove" at bounding box center [691, 188] width 89 height 30
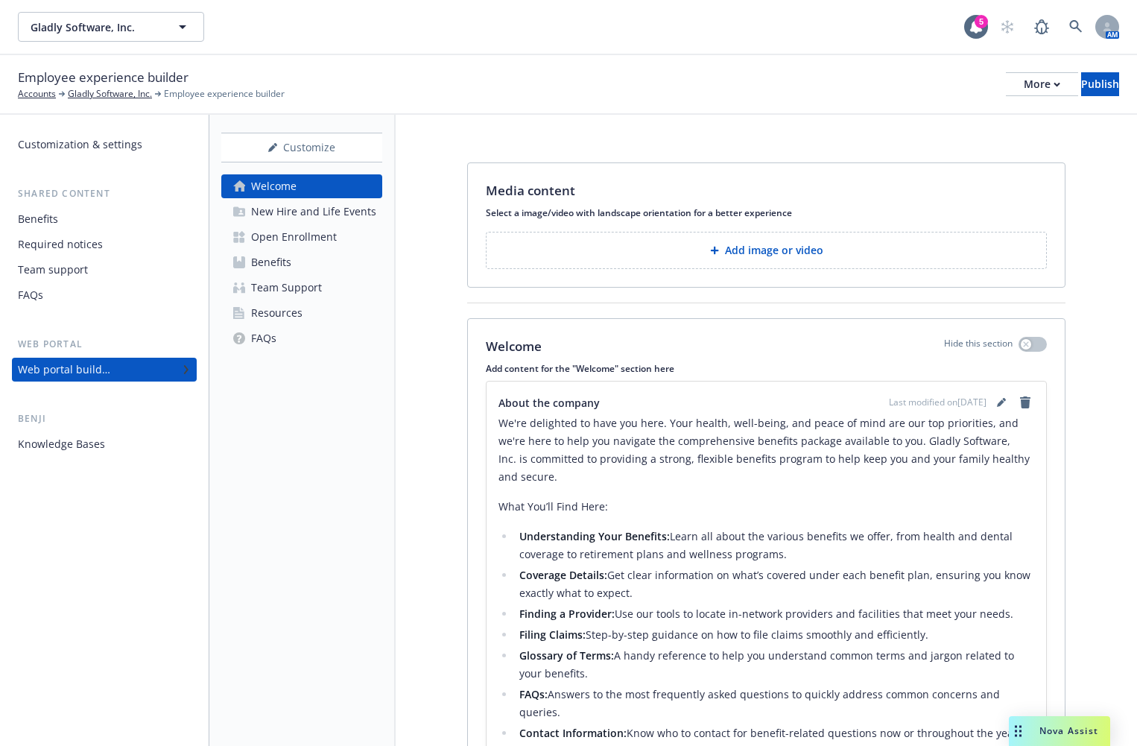
click at [810, 264] on button "Add image or video" at bounding box center [766, 250] width 561 height 37
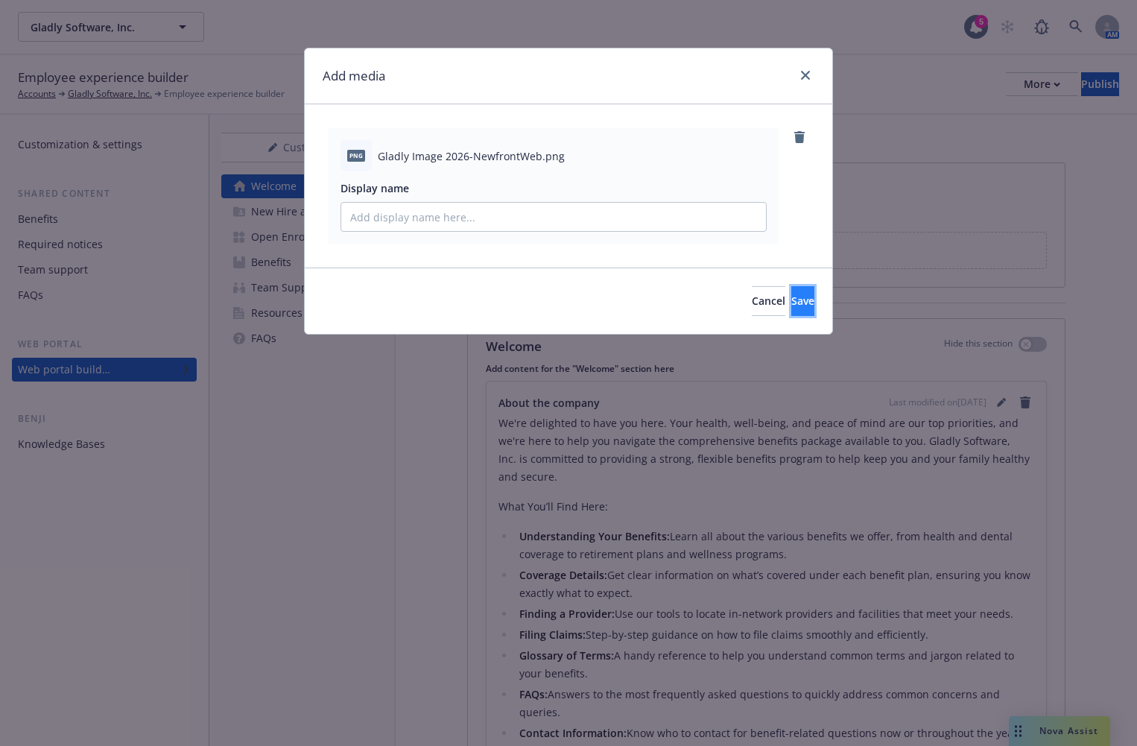
click at [791, 305] on span "Save" at bounding box center [802, 301] width 23 height 14
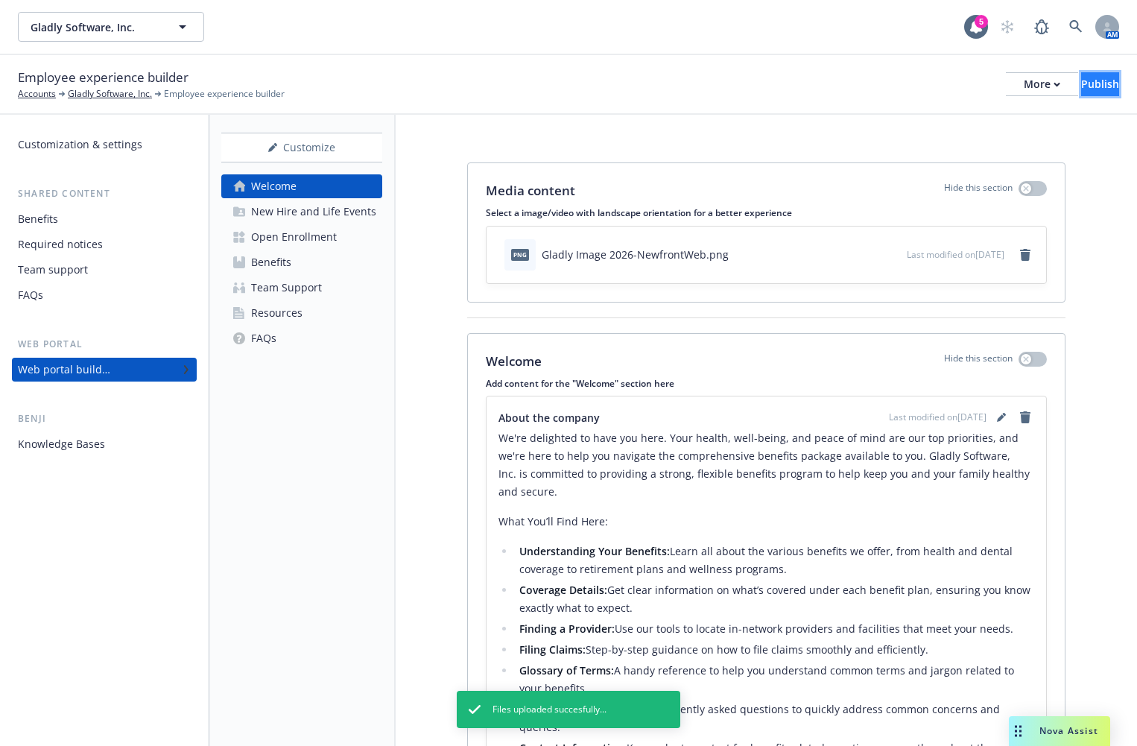
click at [1089, 82] on div "Publish" at bounding box center [1100, 84] width 38 height 22
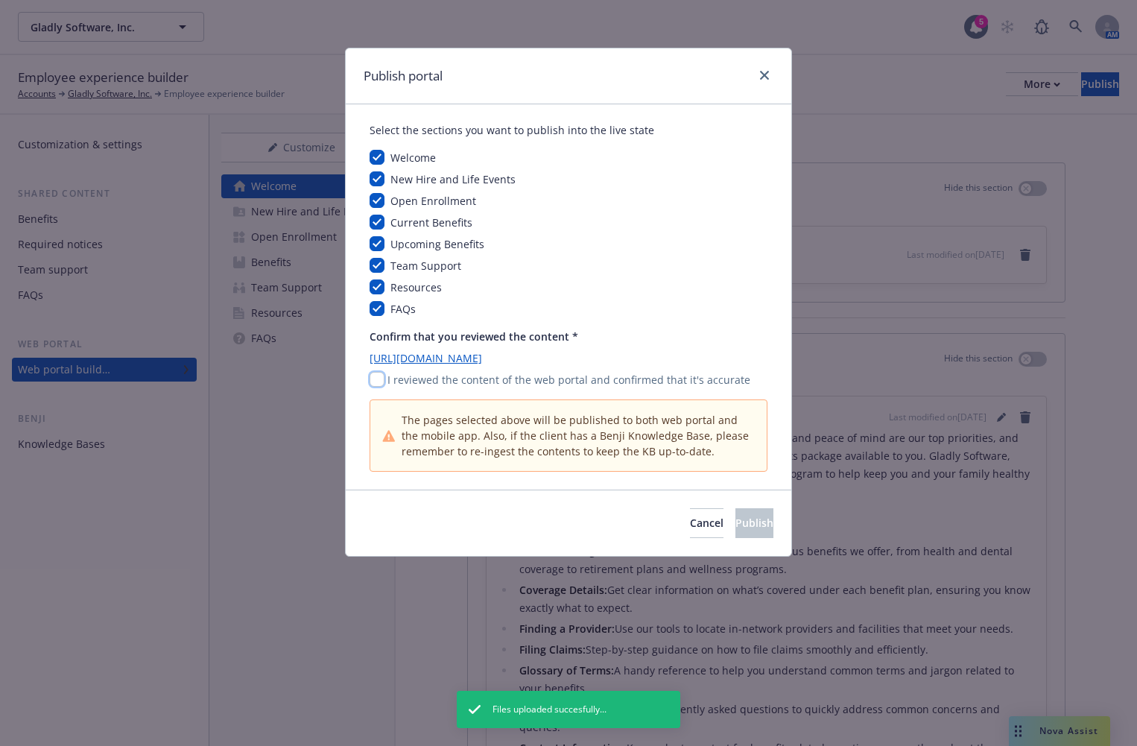
drag, startPoint x: 378, startPoint y: 379, endPoint x: 393, endPoint y: 401, distance: 26.7
click at [377, 379] on input "checkbox" at bounding box center [376, 379] width 15 height 15
checkbox input "true"
click at [690, 518] on button "Cancel" at bounding box center [707, 523] width 34 height 30
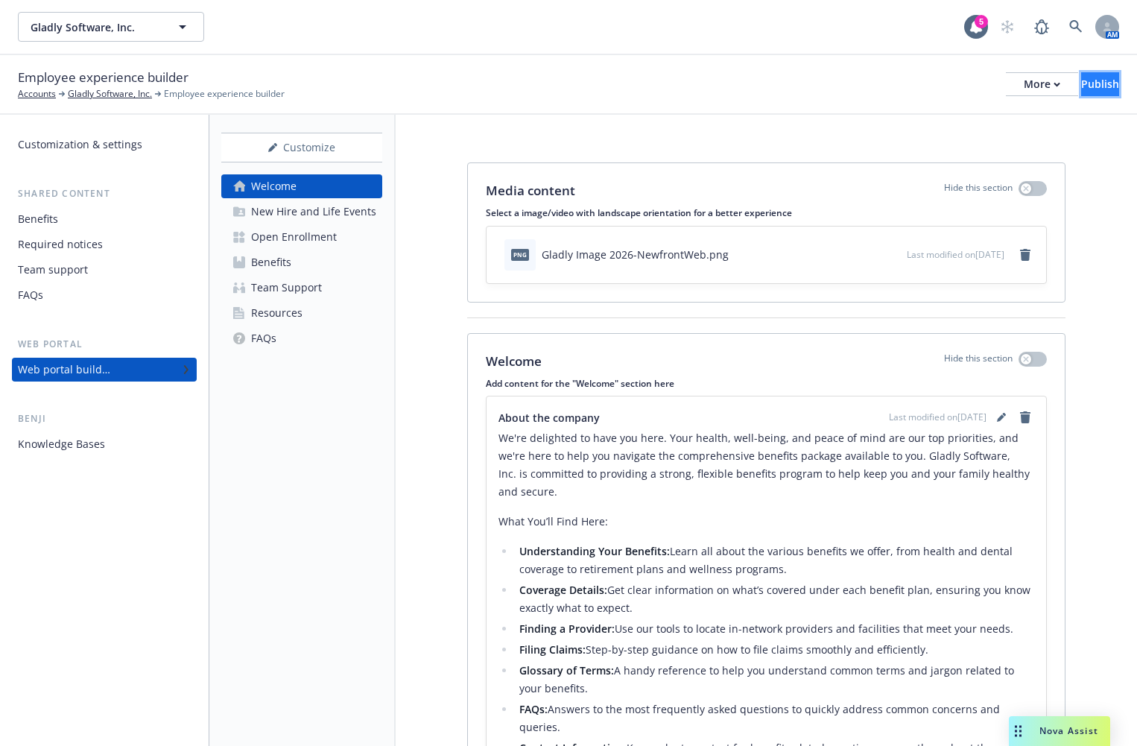
click at [1081, 89] on div "Publish" at bounding box center [1100, 84] width 38 height 22
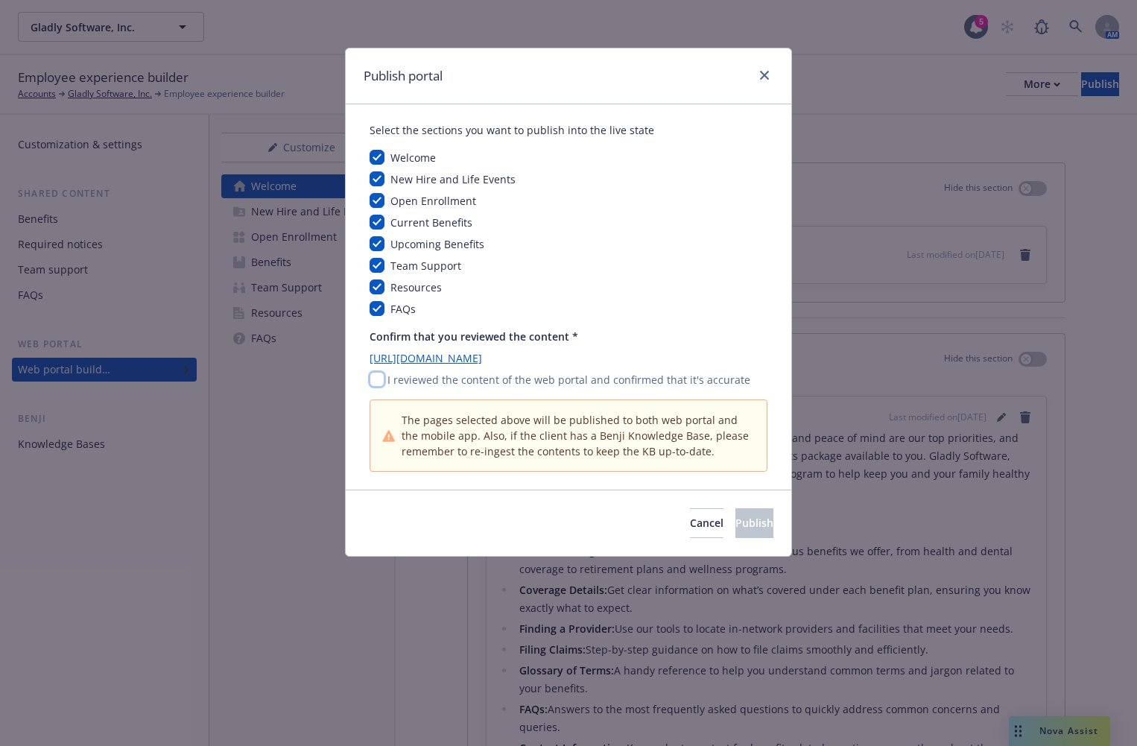
click at [378, 382] on input "checkbox" at bounding box center [376, 379] width 15 height 15
checkbox input "true"
click at [735, 528] on button "Publish" at bounding box center [754, 523] width 38 height 30
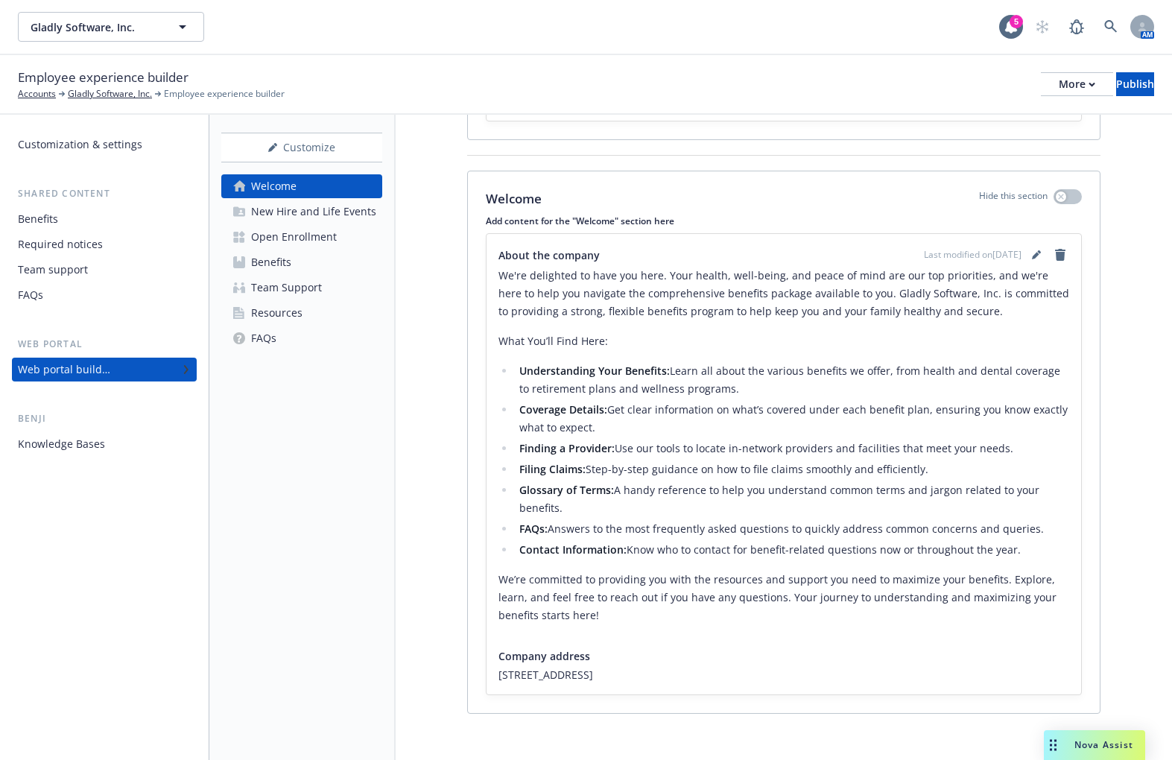
scroll to position [170, 0]
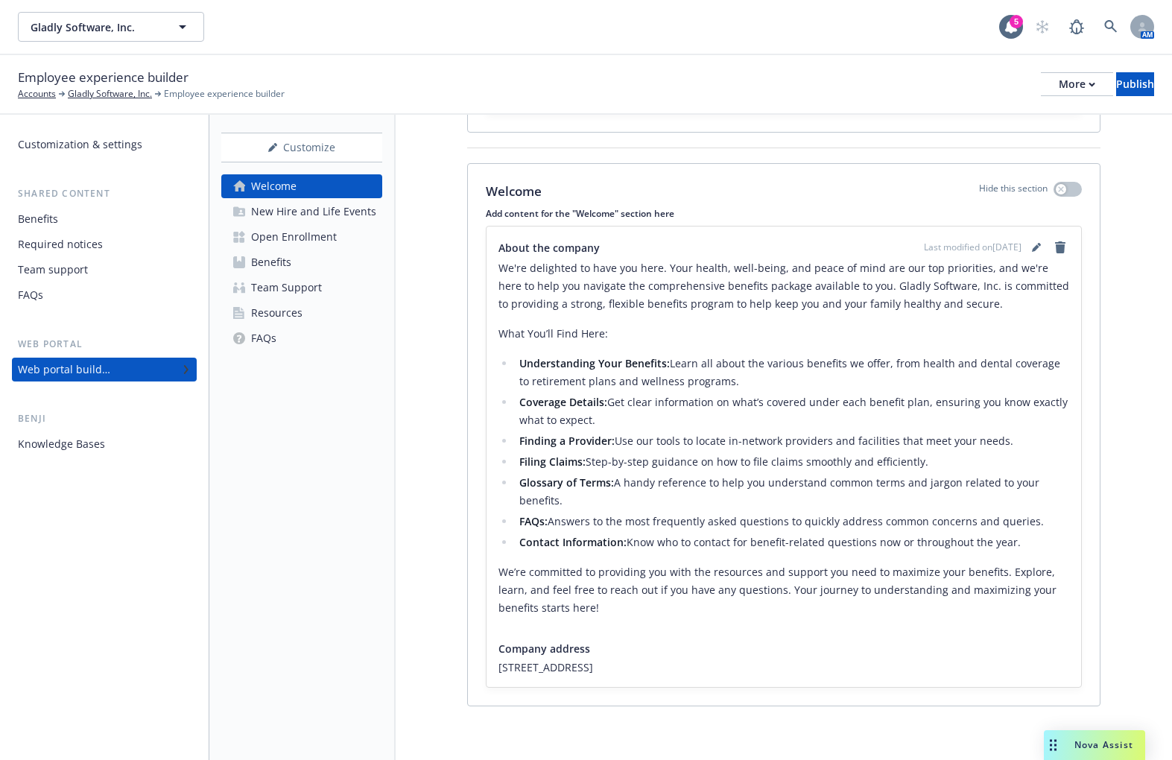
click at [298, 244] on div "Open Enrollment" at bounding box center [294, 237] width 86 height 24
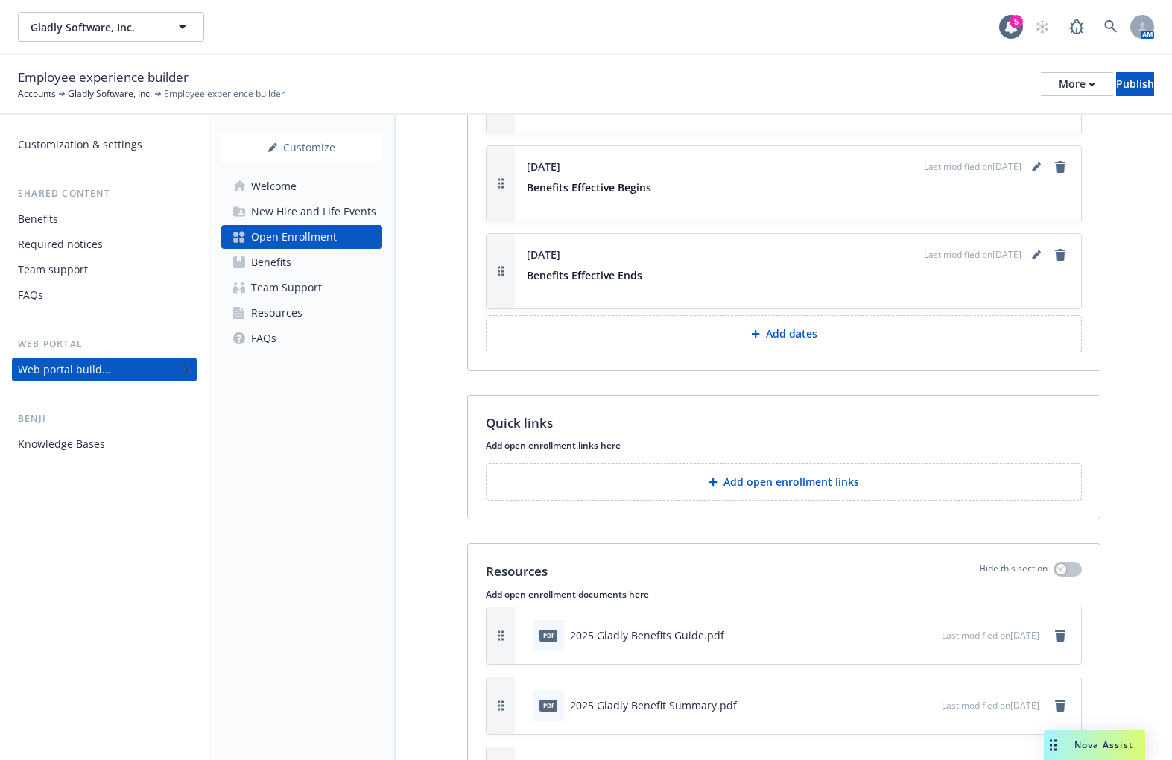
scroll to position [1703, 0]
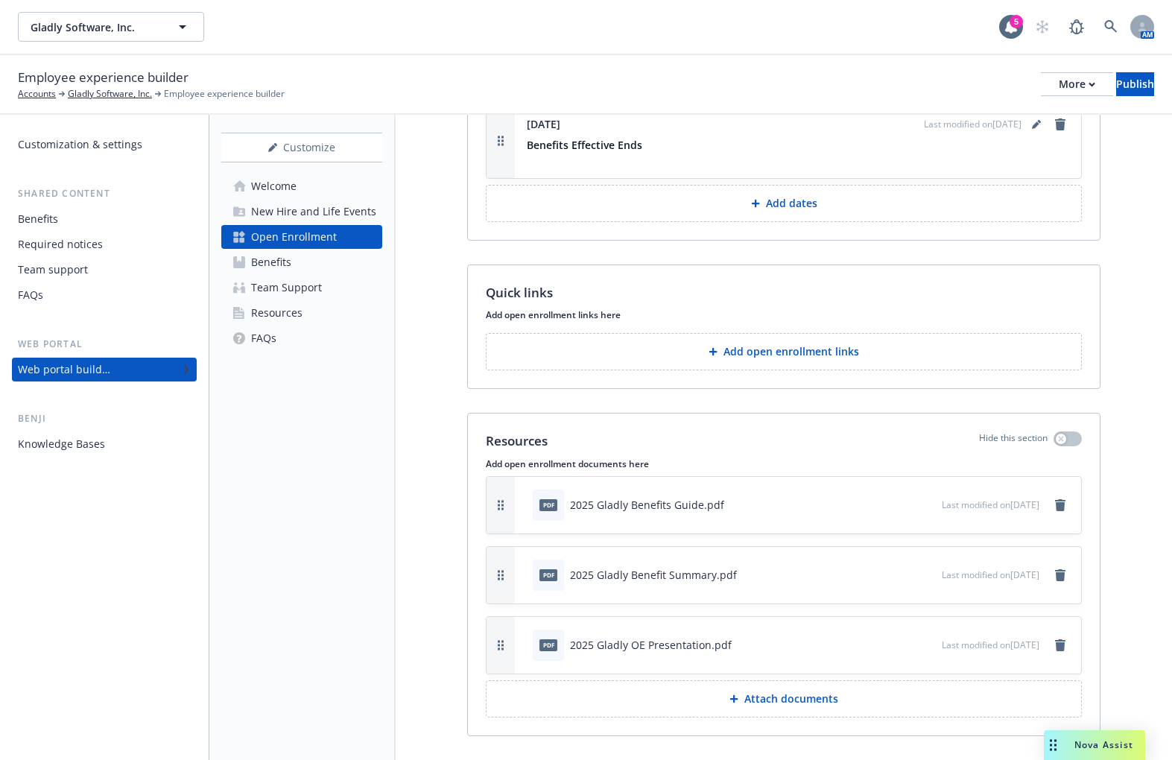
click at [1038, 496] on div "Last modified on 05/19/2025" at bounding box center [1005, 505] width 127 height 18
click at [1055, 499] on icon "remove" at bounding box center [1060, 505] width 10 height 12
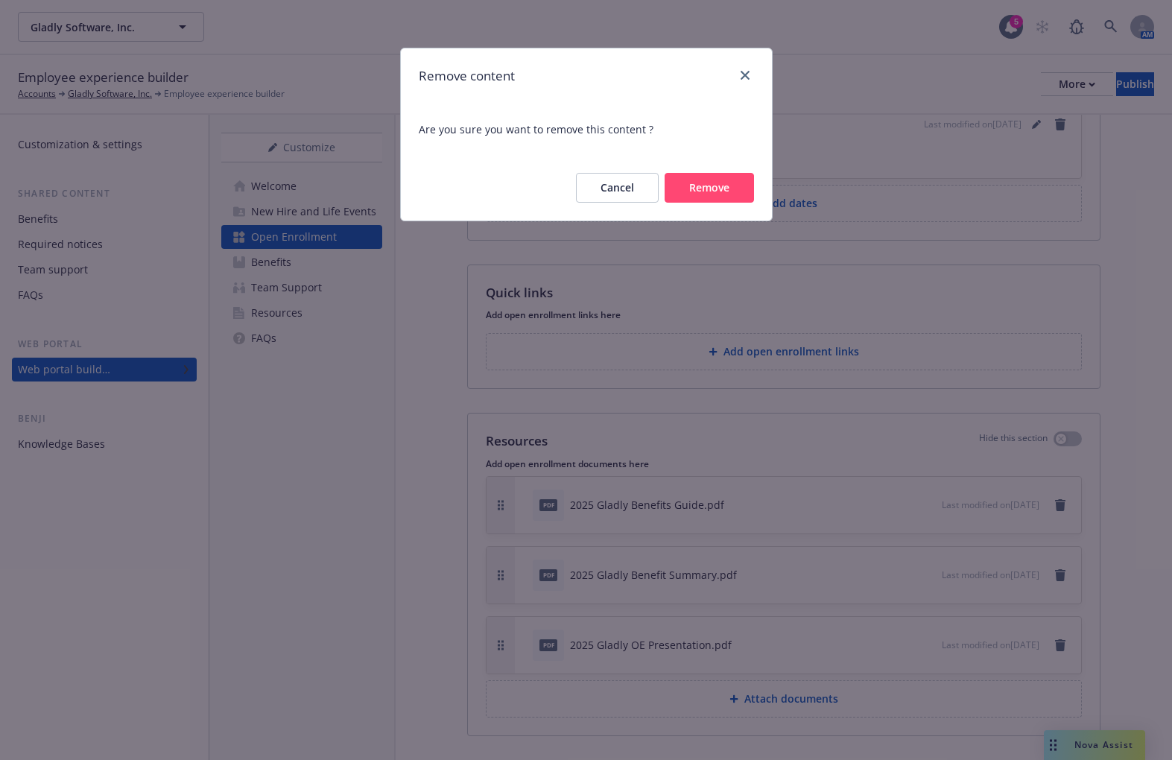
click at [712, 197] on button "Remove" at bounding box center [708, 188] width 89 height 30
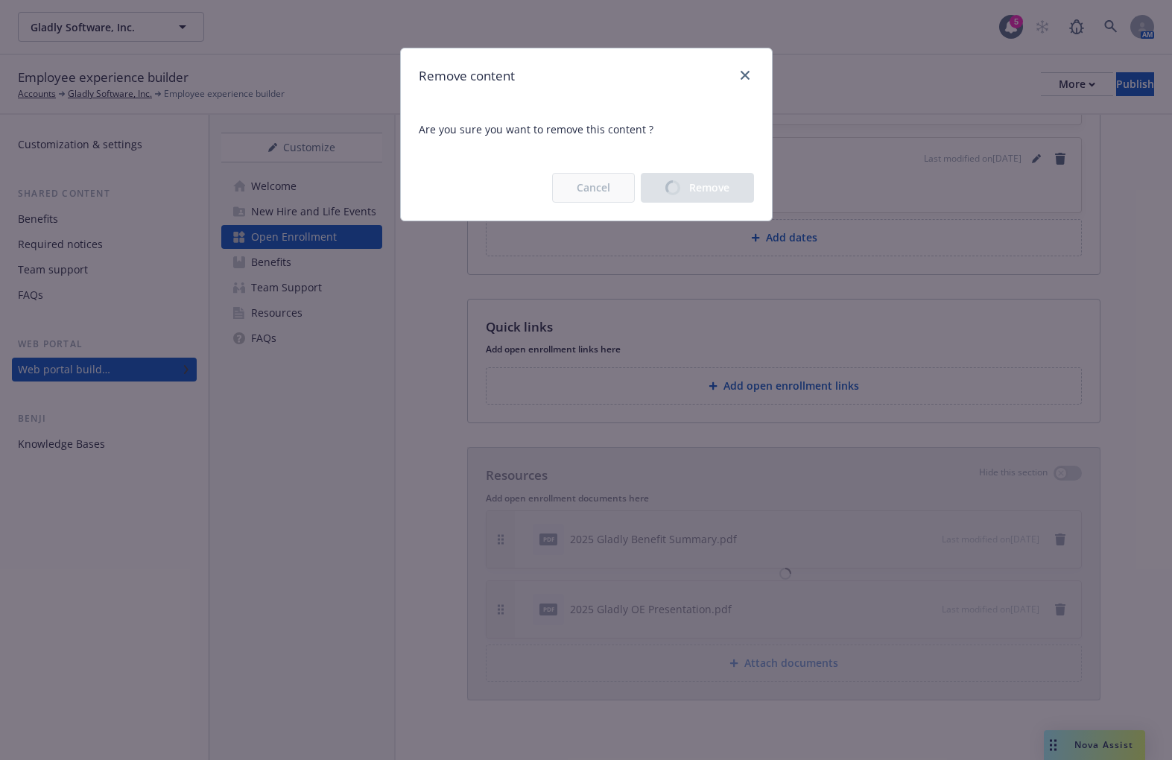
scroll to position [1633, 0]
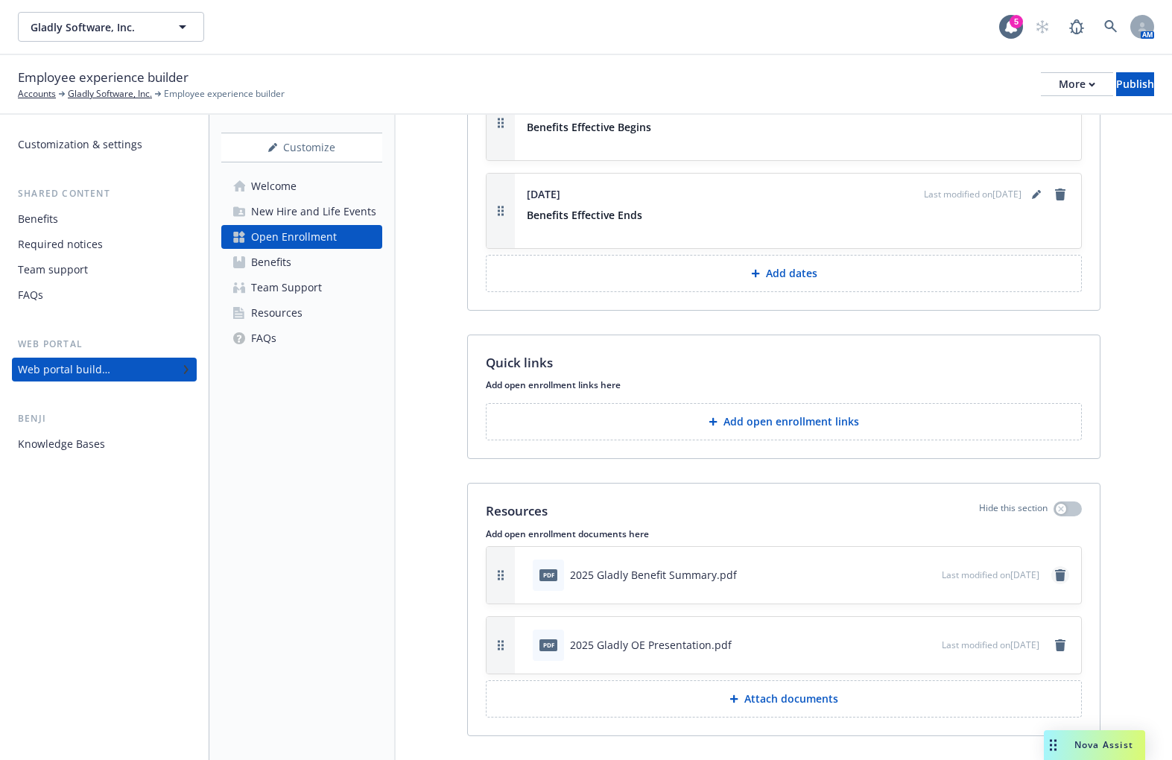
click at [1055, 569] on icon "remove" at bounding box center [1060, 575] width 10 height 12
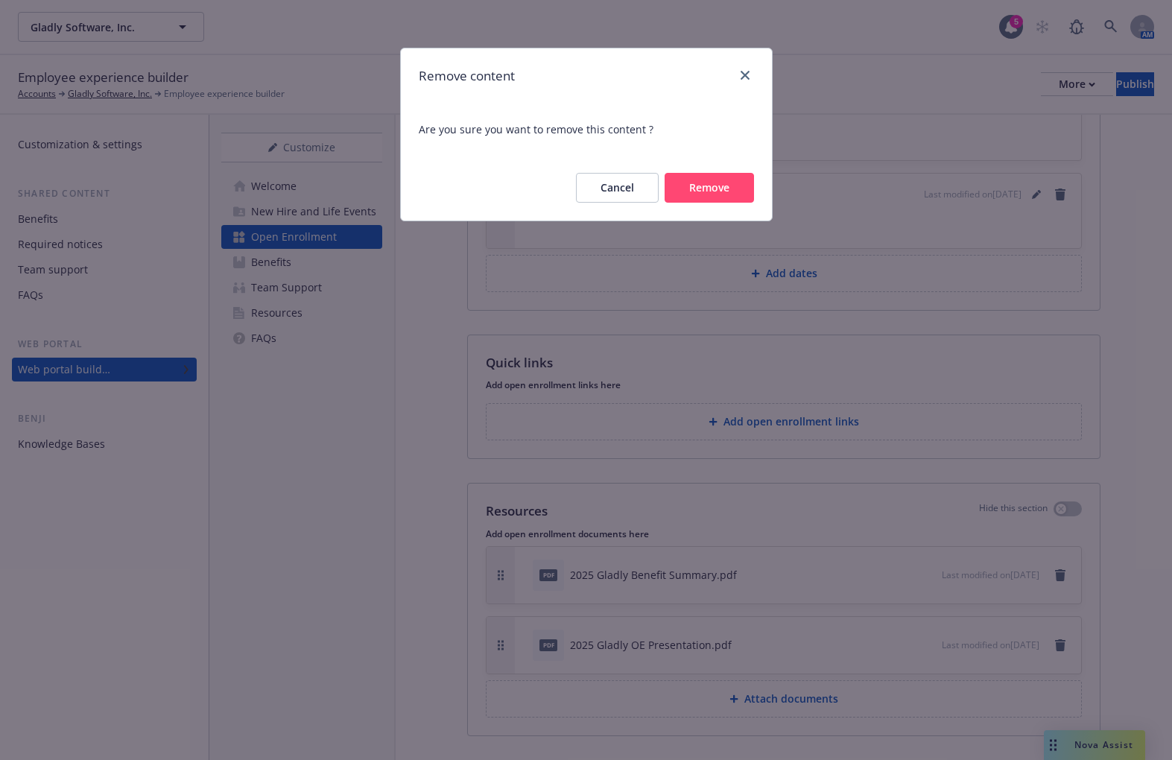
click at [729, 185] on button "Remove" at bounding box center [708, 188] width 89 height 30
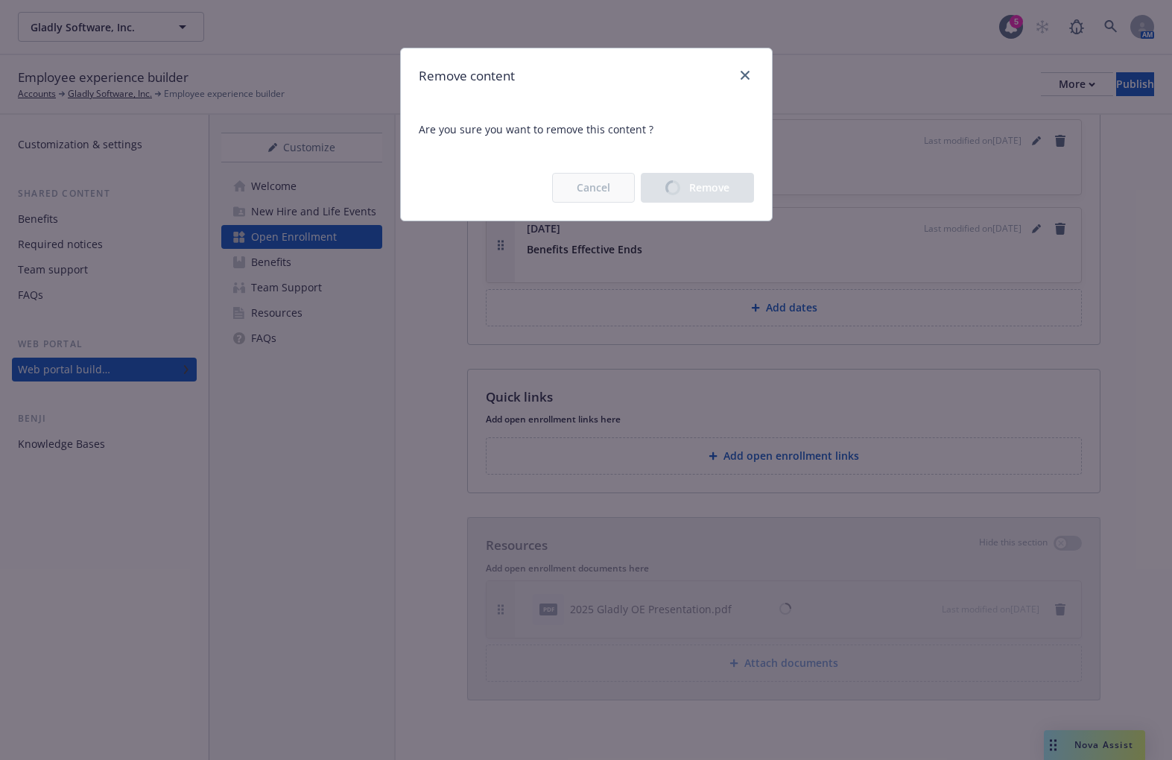
scroll to position [1563, 0]
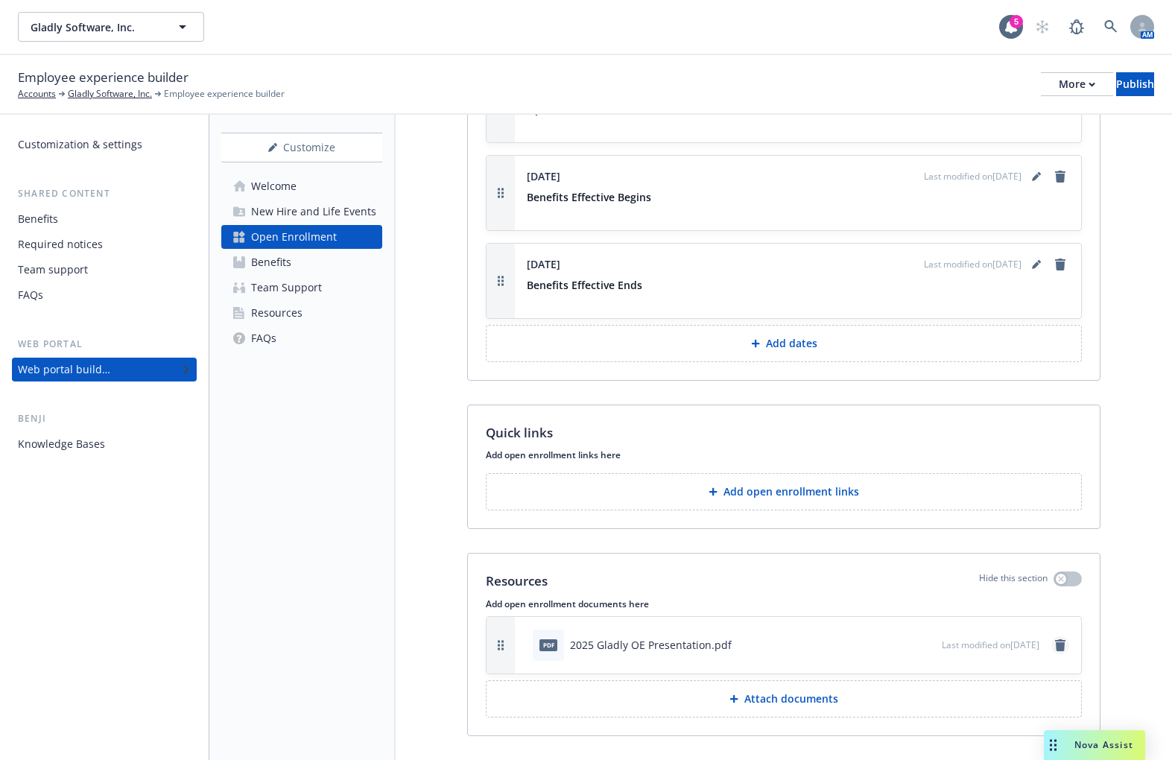
click at [1055, 639] on icon "remove" at bounding box center [1060, 645] width 10 height 12
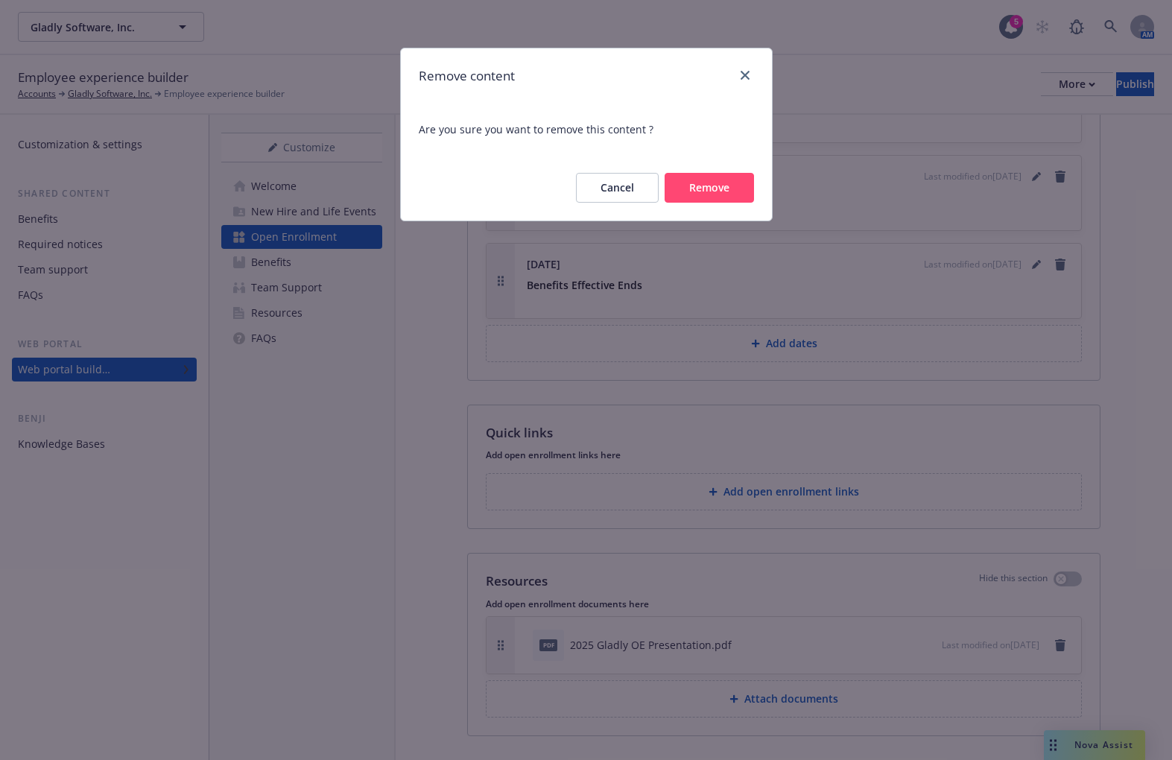
click at [727, 197] on button "Remove" at bounding box center [708, 188] width 89 height 30
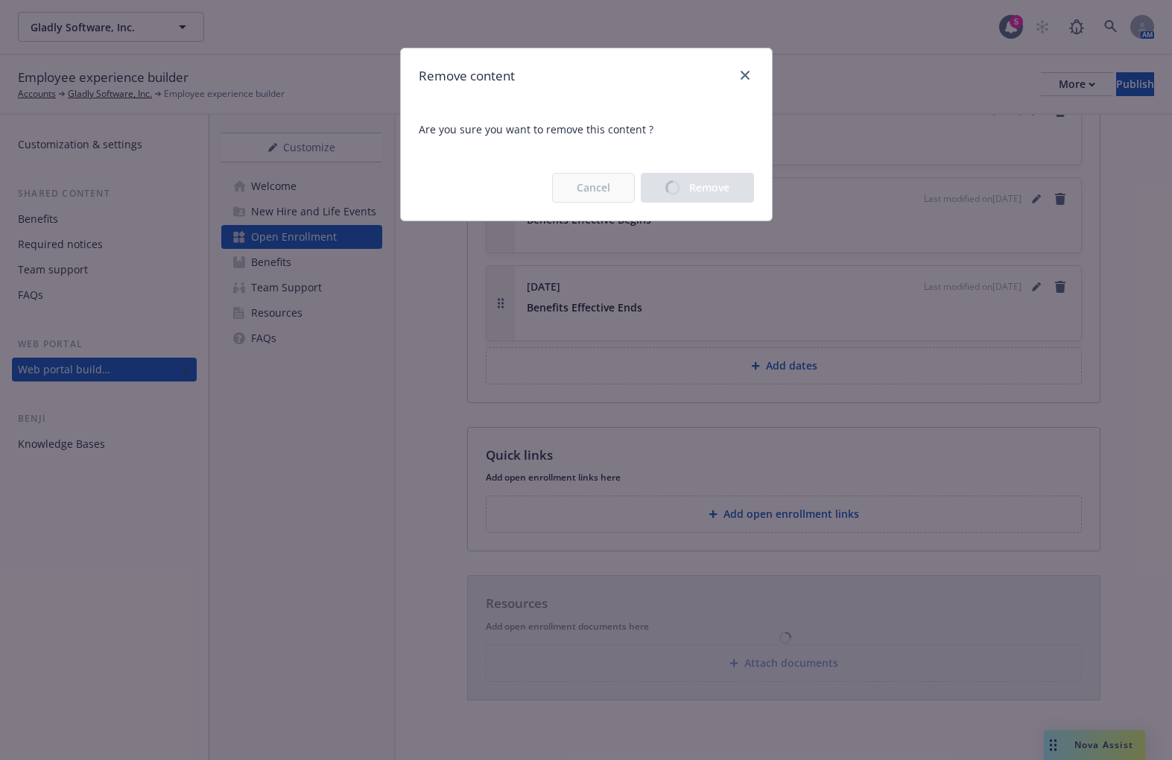
scroll to position [1505, 0]
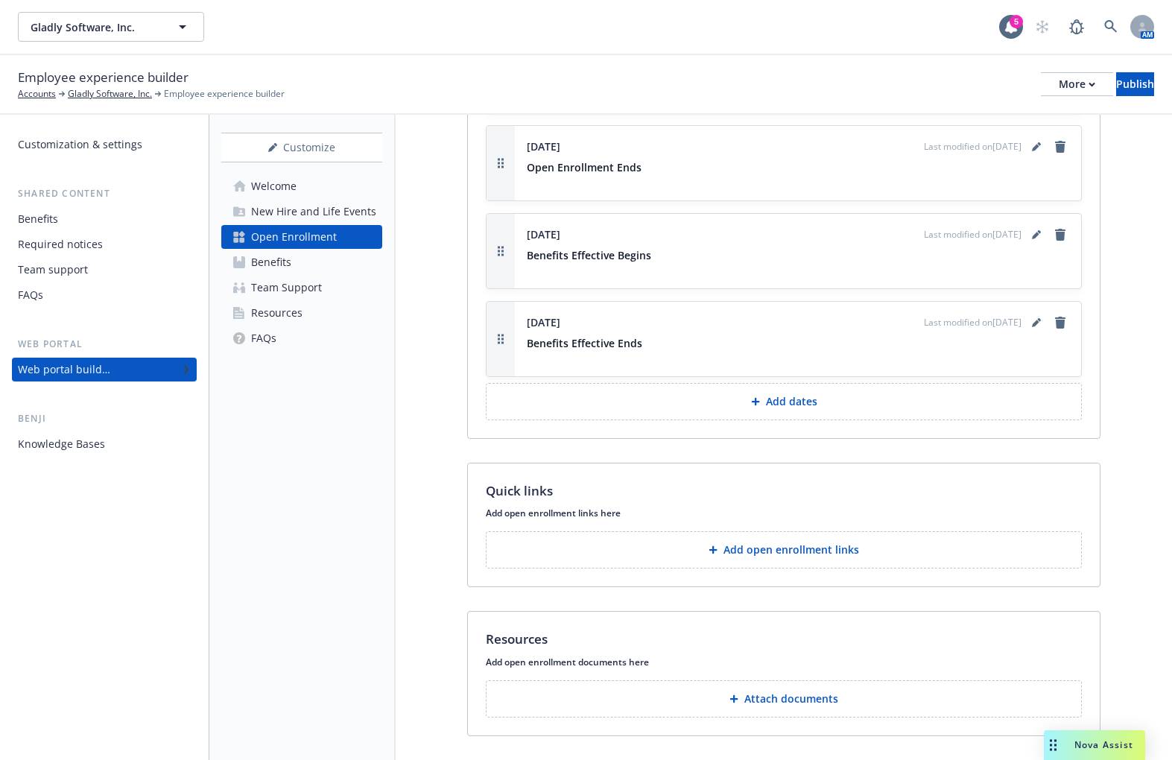
click at [799, 680] on button "Attach documents" at bounding box center [784, 698] width 596 height 37
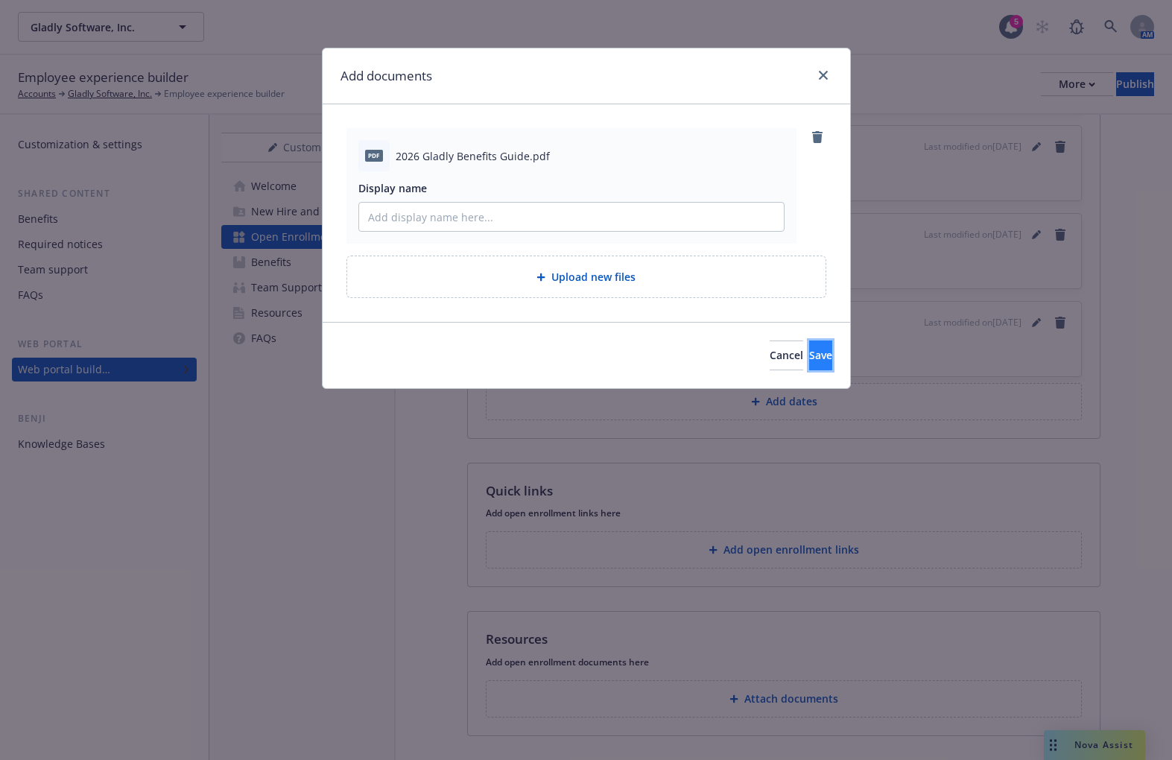
click at [809, 359] on span "Save" at bounding box center [820, 355] width 23 height 14
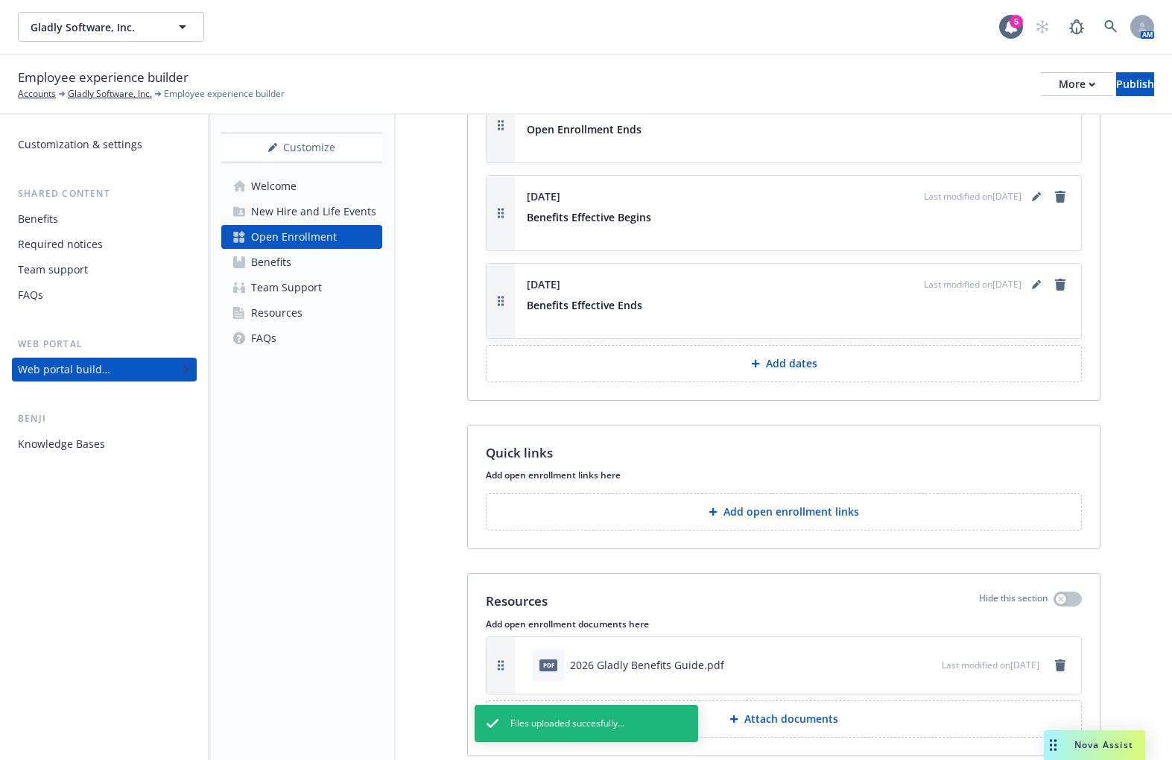
scroll to position [1563, 0]
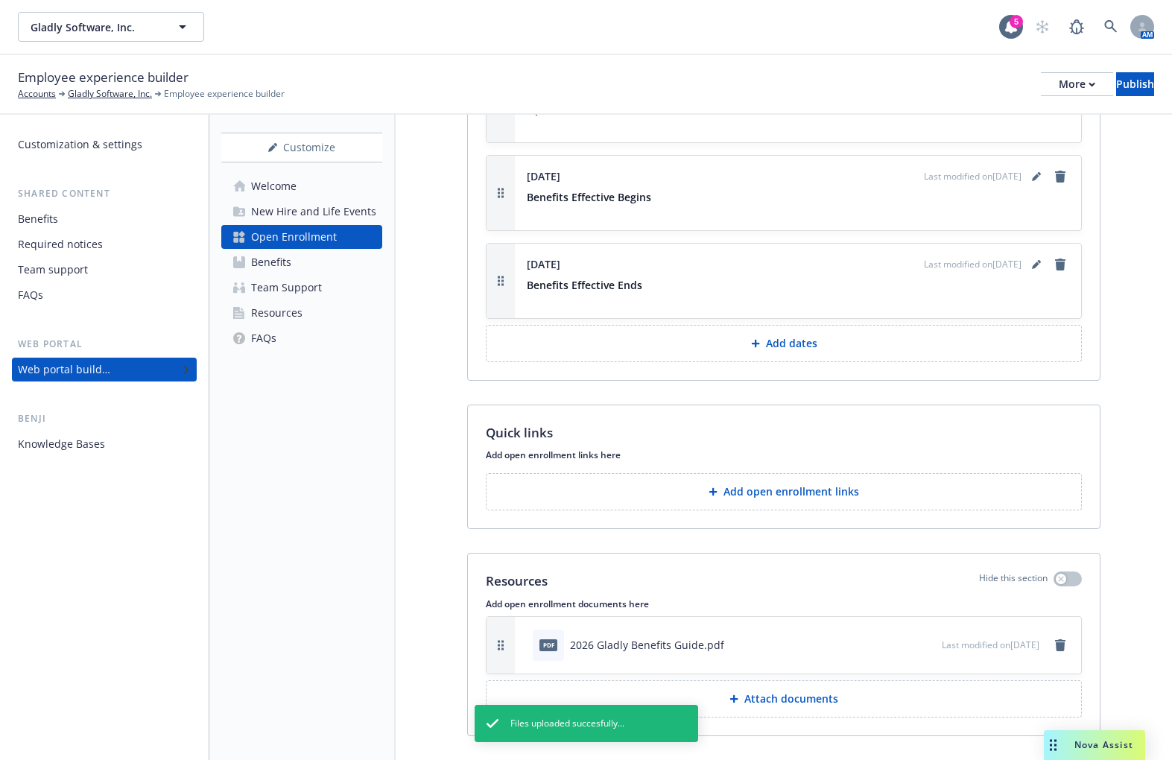
click at [822, 680] on button "Attach documents" at bounding box center [784, 698] width 596 height 37
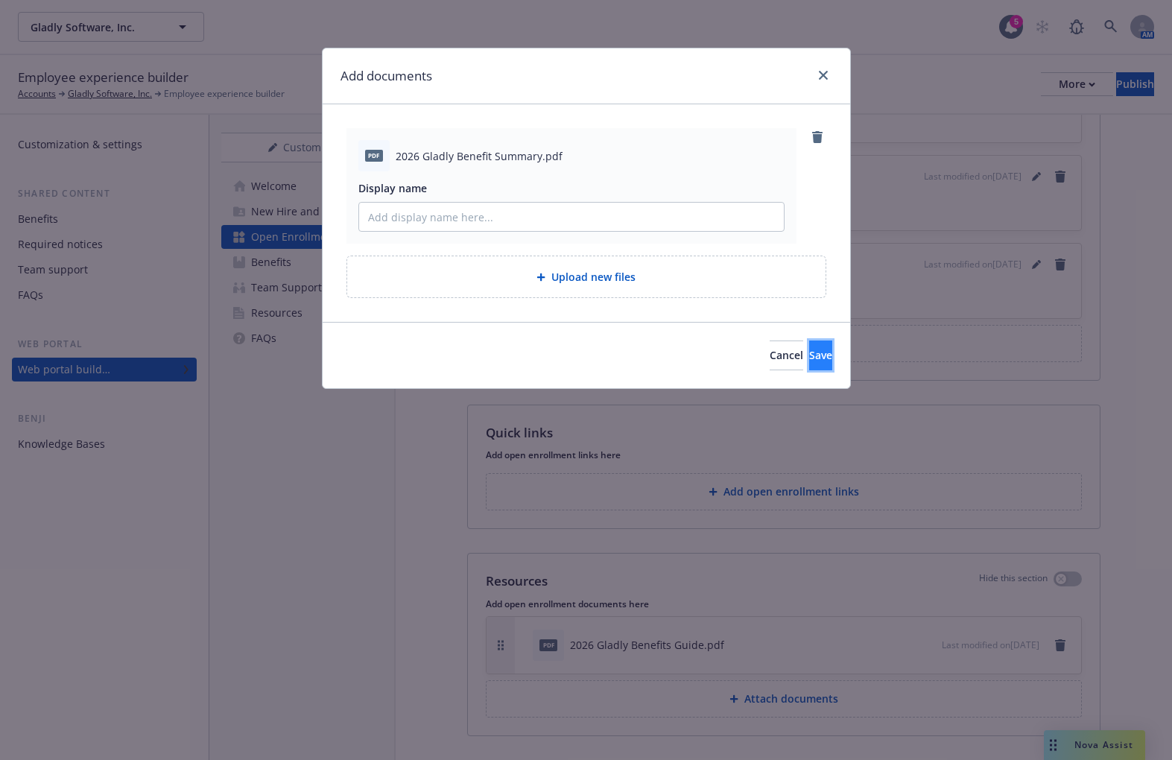
click at [809, 362] on span "Save" at bounding box center [820, 355] width 23 height 14
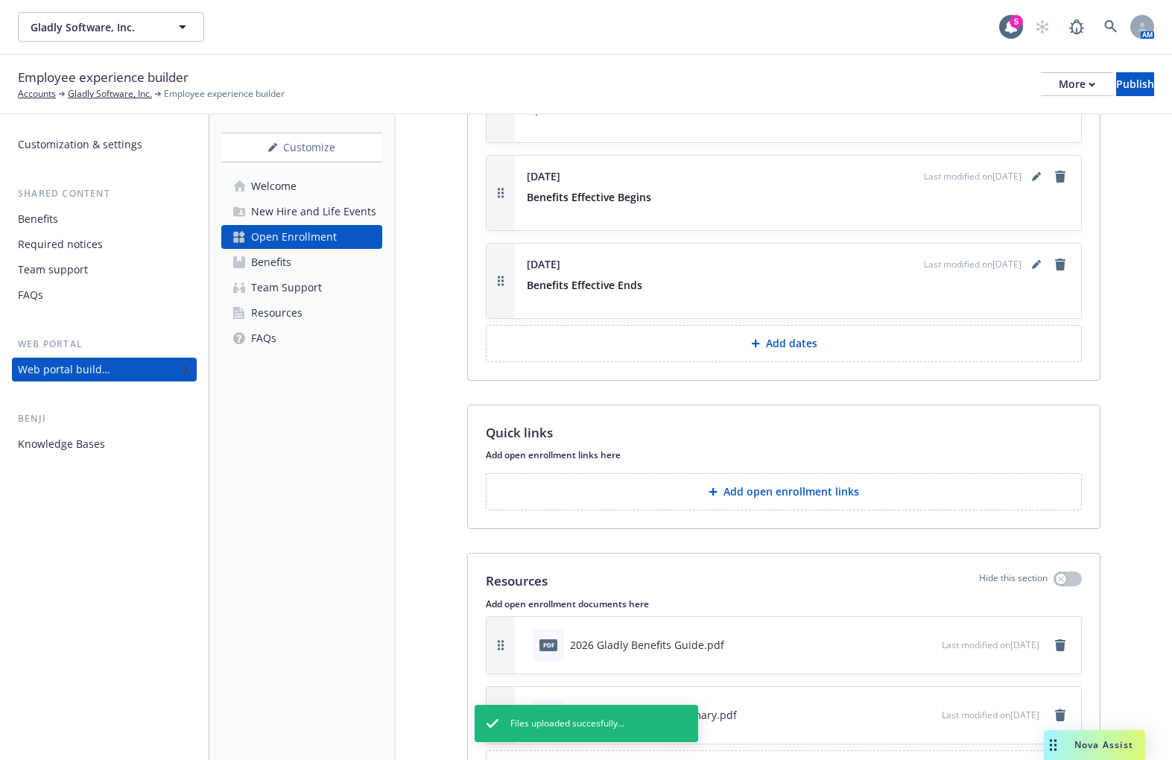
scroll to position [1633, 0]
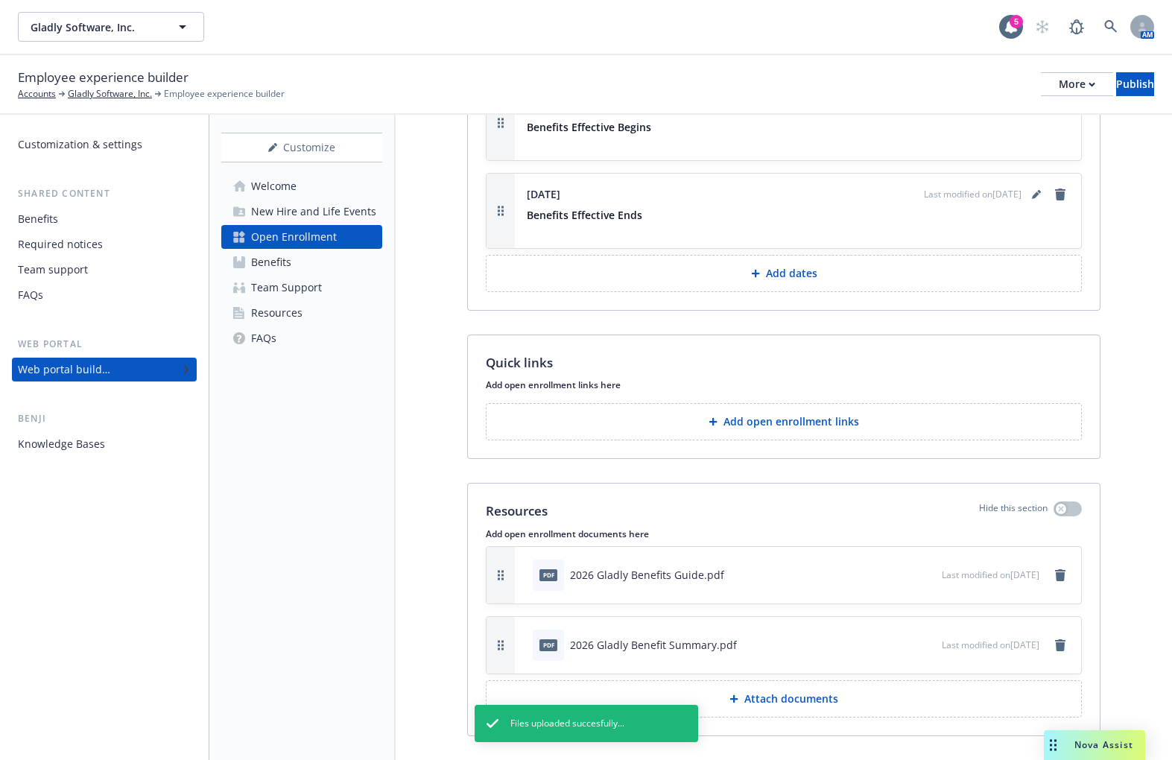
click at [824, 691] on p "Attach documents" at bounding box center [791, 698] width 94 height 15
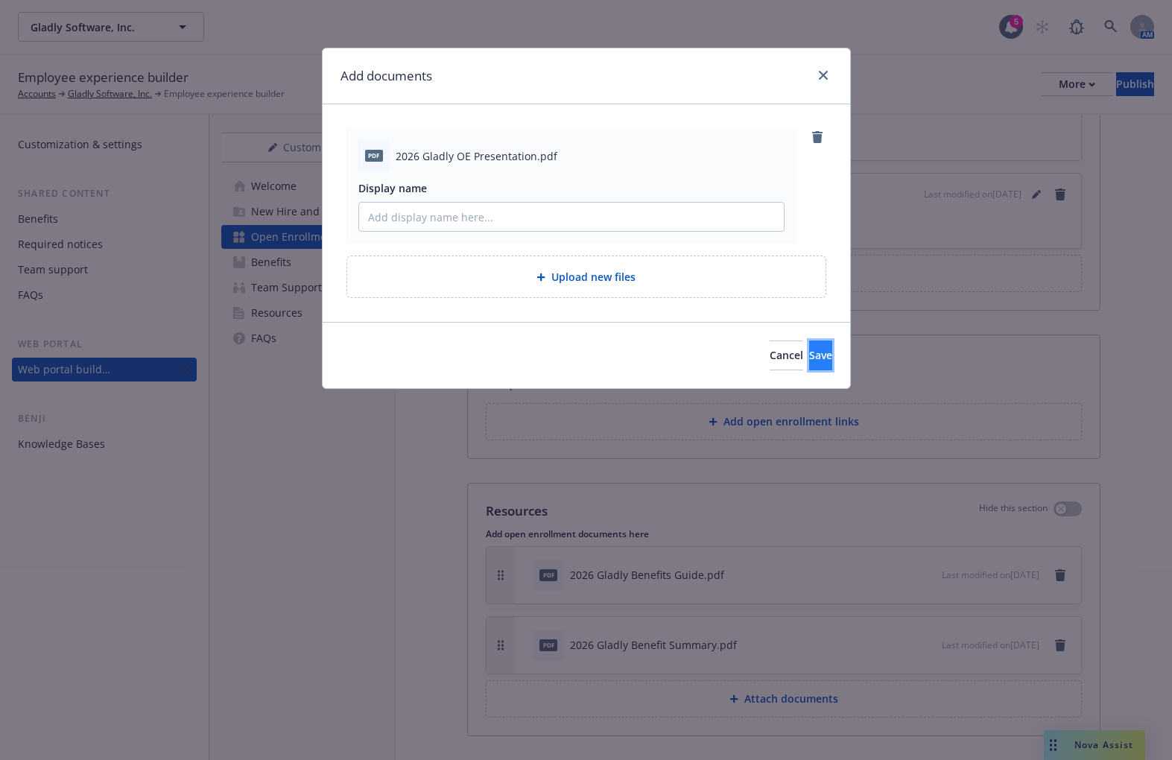
click at [809, 360] on span "Save" at bounding box center [820, 355] width 23 height 14
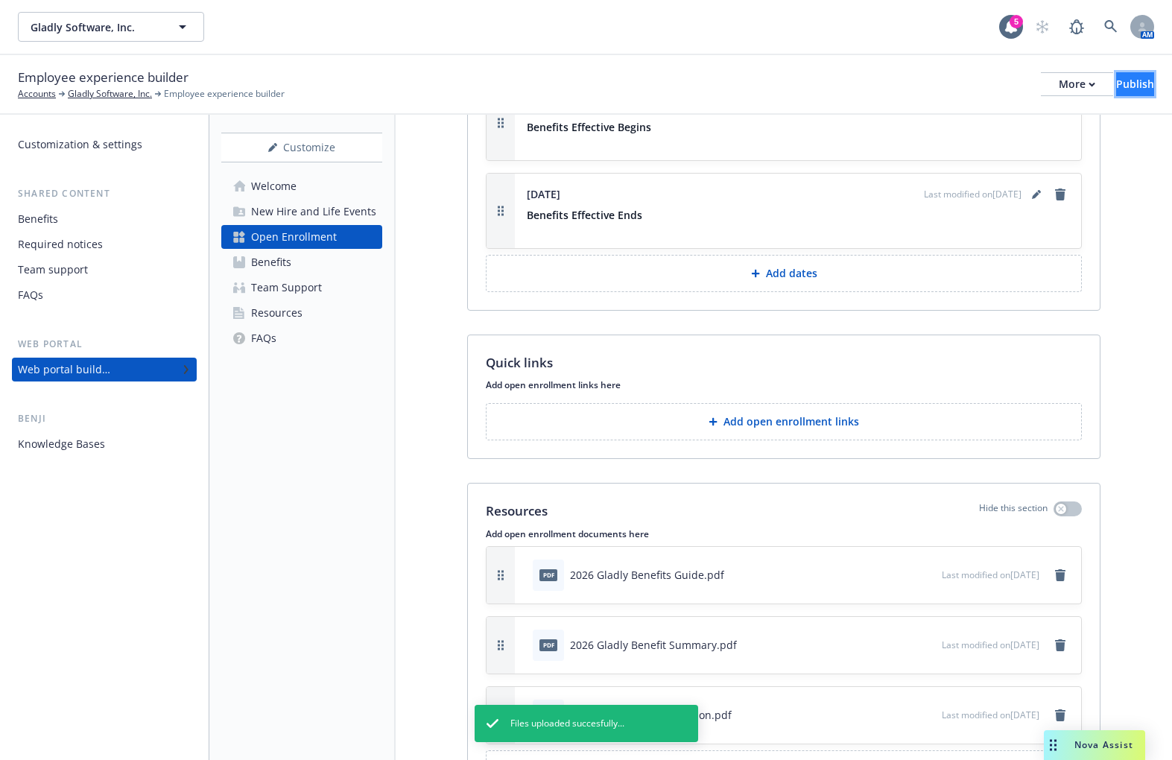
click at [1114, 82] on div "Publish" at bounding box center [1135, 84] width 38 height 22
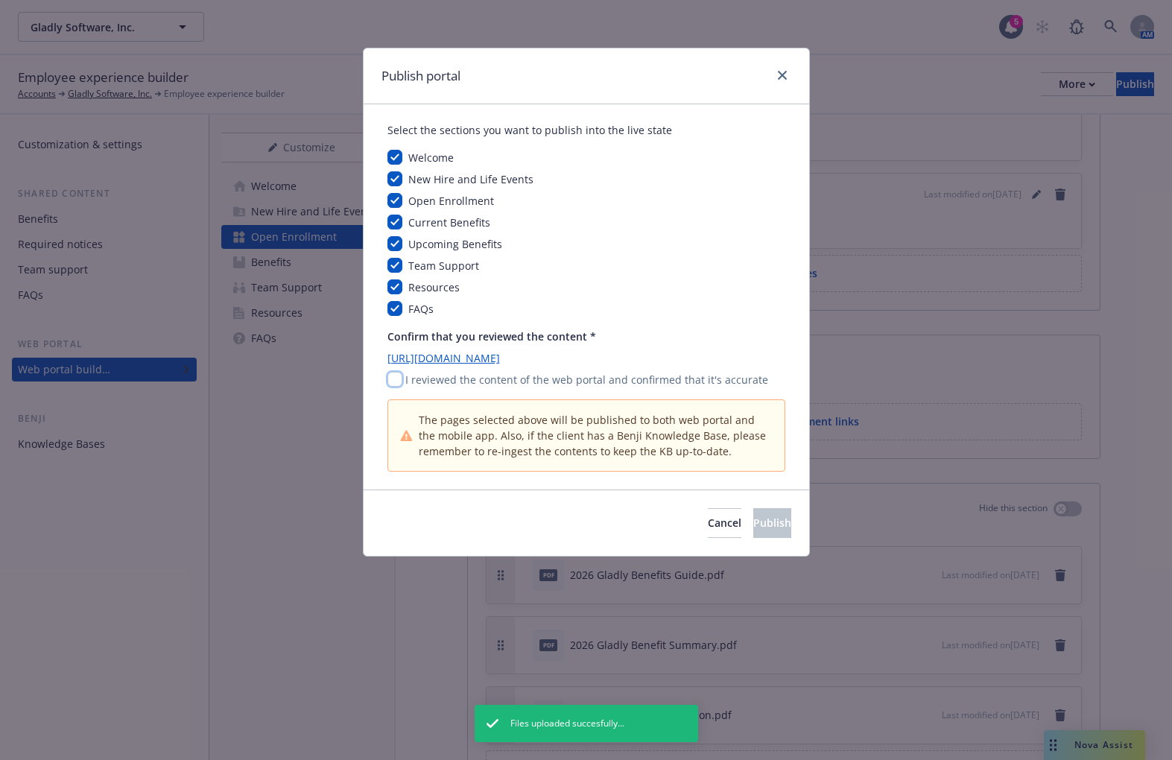
click at [401, 374] on input "checkbox" at bounding box center [394, 379] width 15 height 15
checkbox input "true"
click at [759, 528] on span "Publish" at bounding box center [772, 522] width 38 height 14
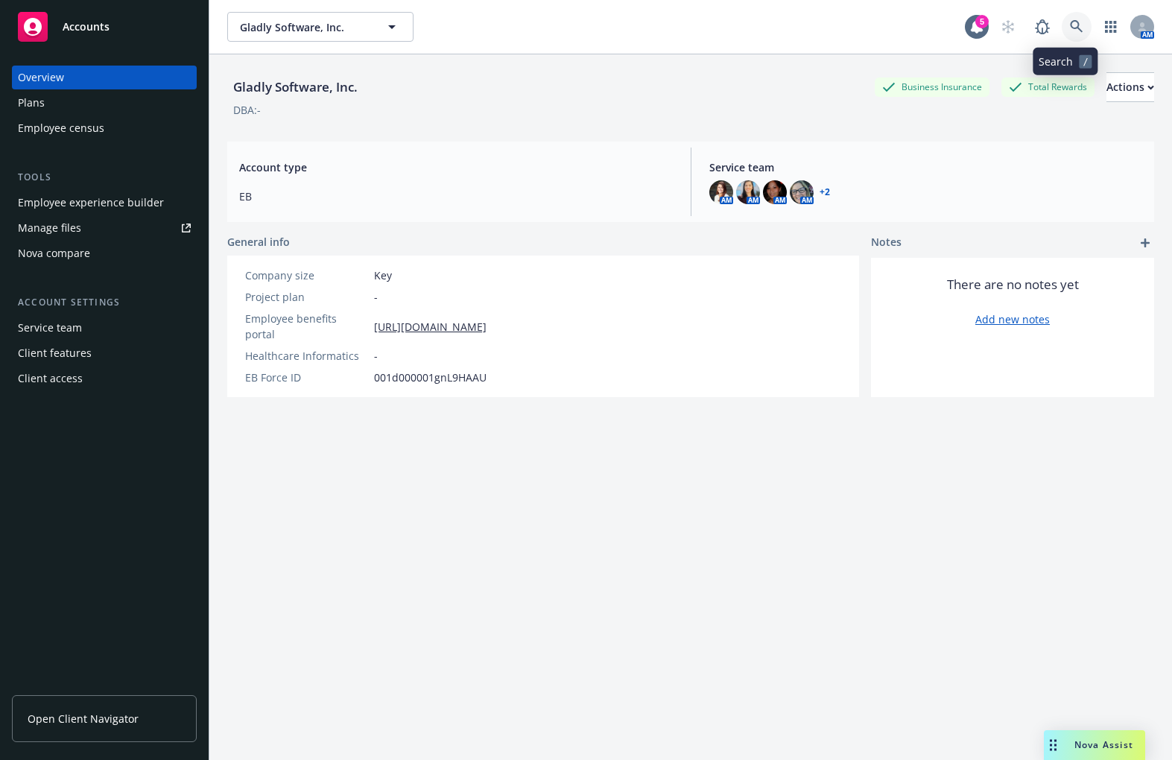
click at [1073, 28] on link at bounding box center [1077, 27] width 30 height 30
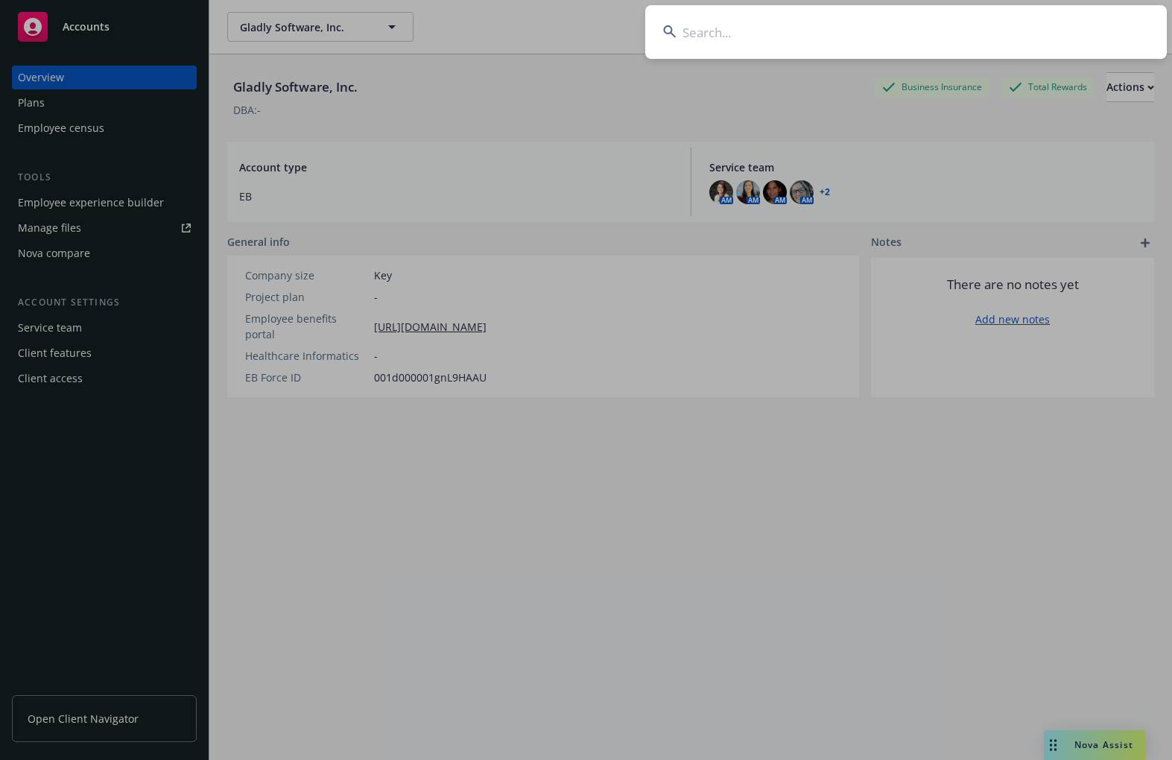
click at [974, 35] on input at bounding box center [905, 32] width 521 height 54
type input "northland"
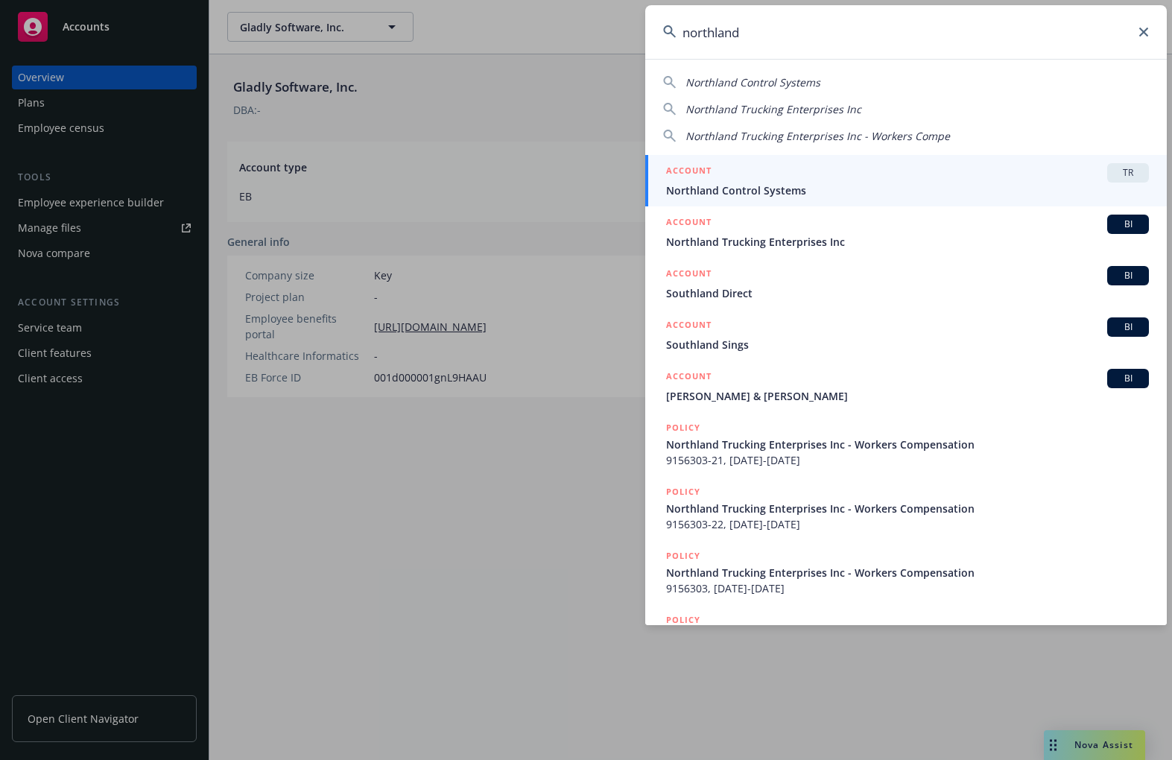
click at [882, 185] on span "Northland Control Systems" at bounding box center [907, 191] width 483 height 16
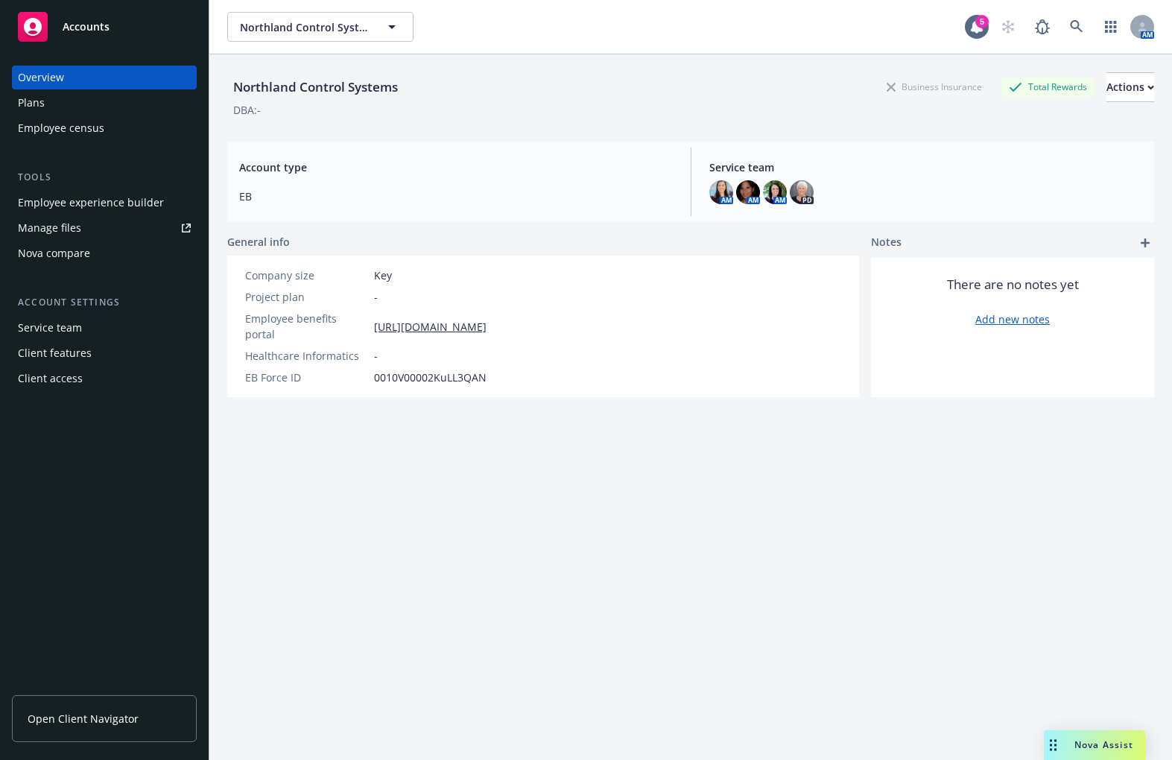
click at [106, 205] on div "Employee experience builder" at bounding box center [91, 203] width 146 height 24
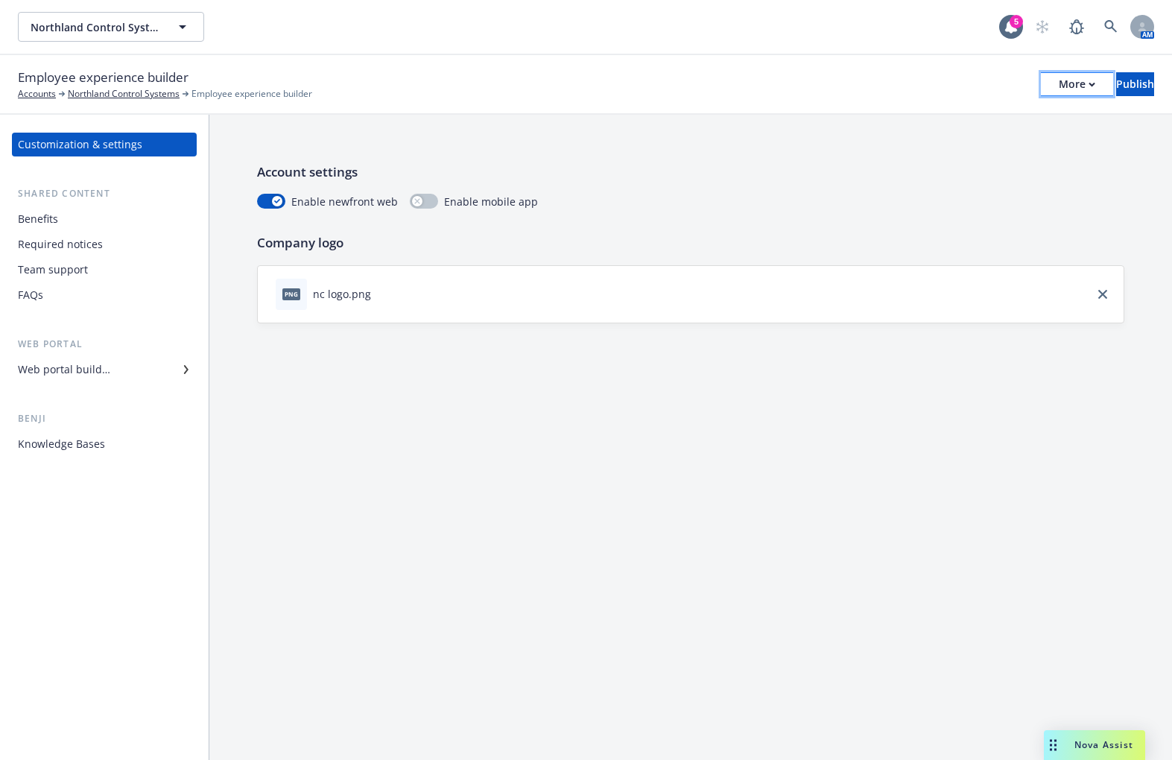
click at [1059, 89] on div "More" at bounding box center [1077, 84] width 37 height 22
drag, startPoint x: 909, startPoint y: 151, endPoint x: 857, endPoint y: 2, distance: 157.8
click at [909, 150] on link "Copy portal link" at bounding box center [953, 148] width 221 height 30
click at [101, 372] on div "Web portal builder" at bounding box center [64, 370] width 92 height 24
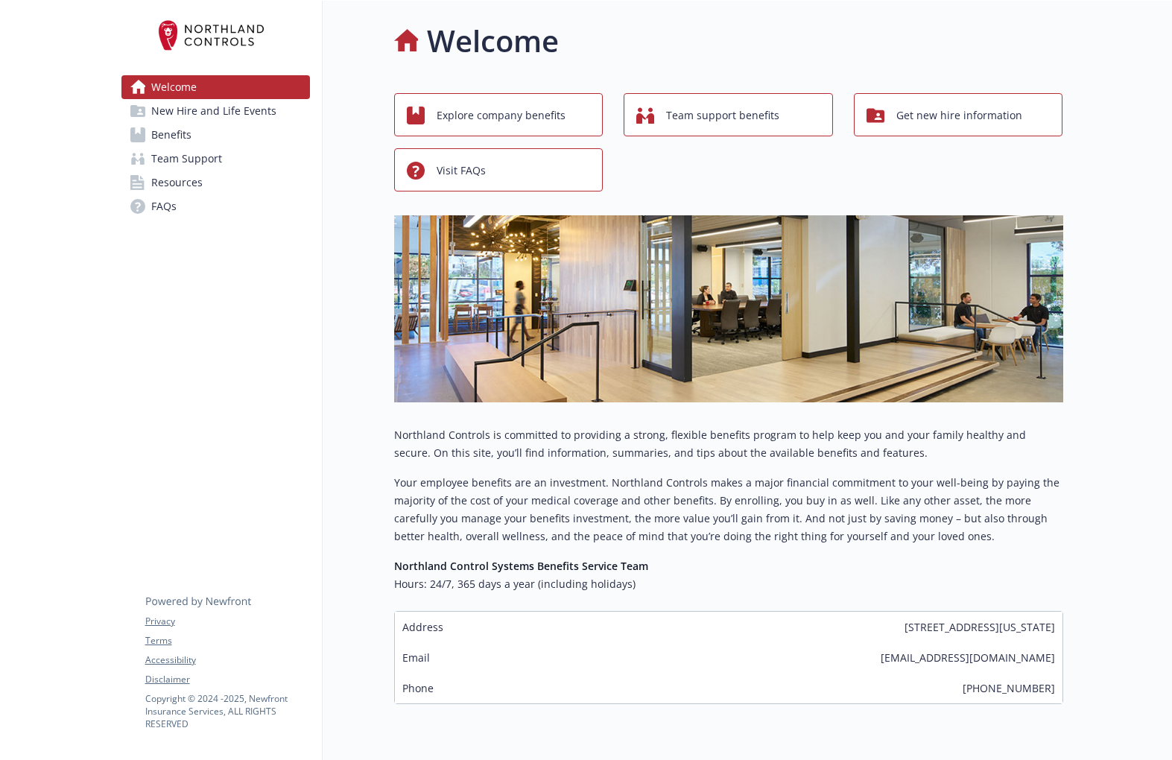
click at [187, 129] on span "Benefits" at bounding box center [171, 135] width 40 height 24
